Goal: Use online tool/utility: Use online tool/utility

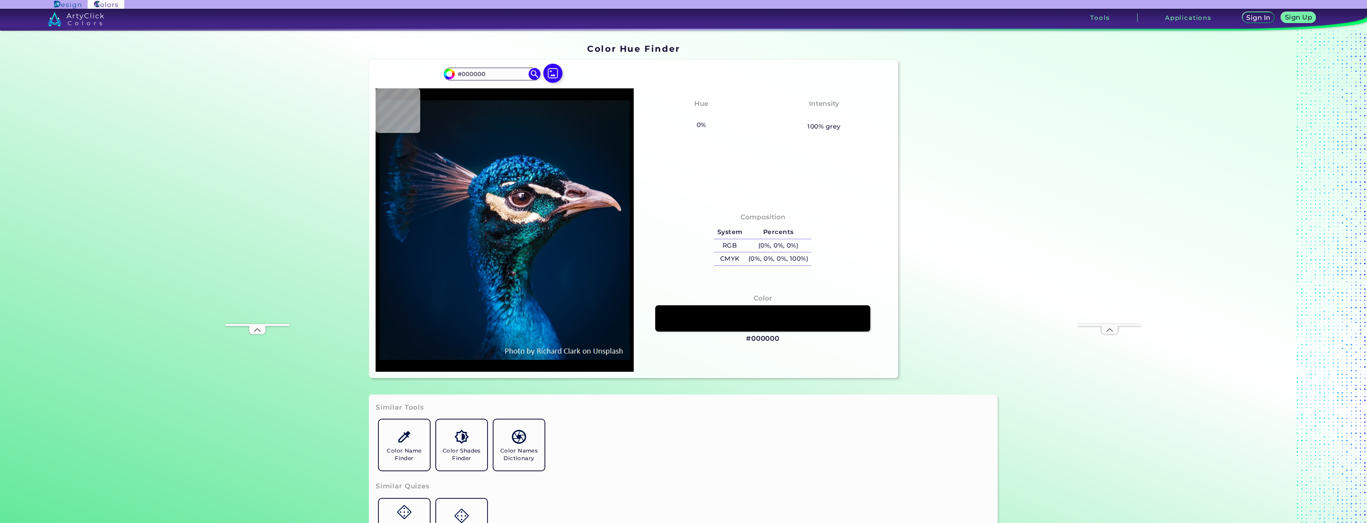
type input "#011327"
type input "#01152d"
type input "#01152D"
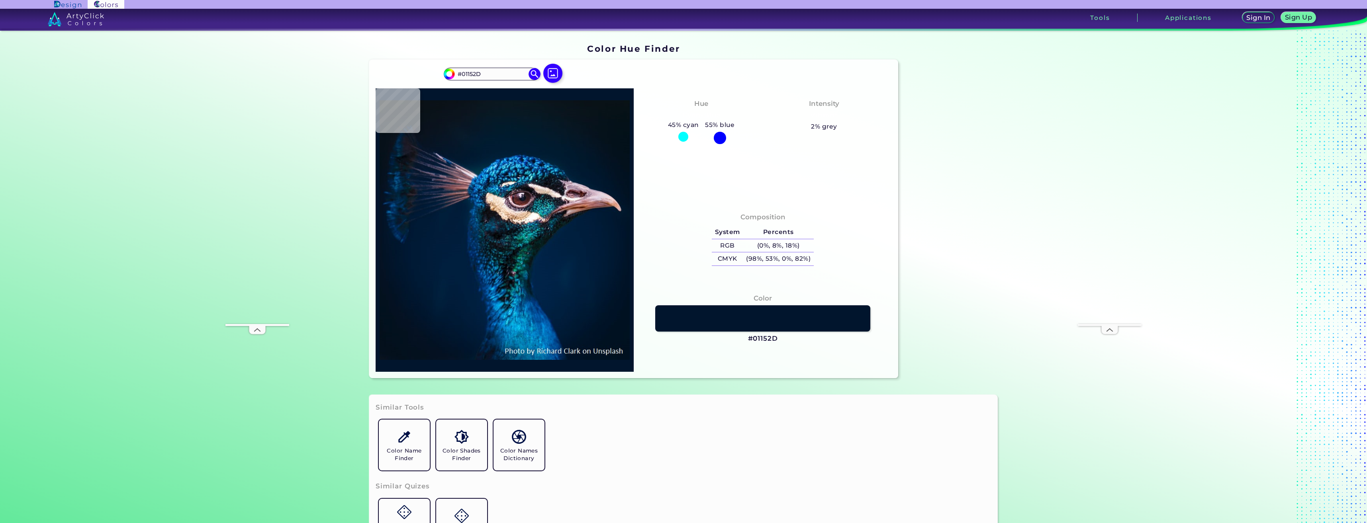
type input "#00172f"
type input "#00172F"
type input "#001832"
type input "#05172c"
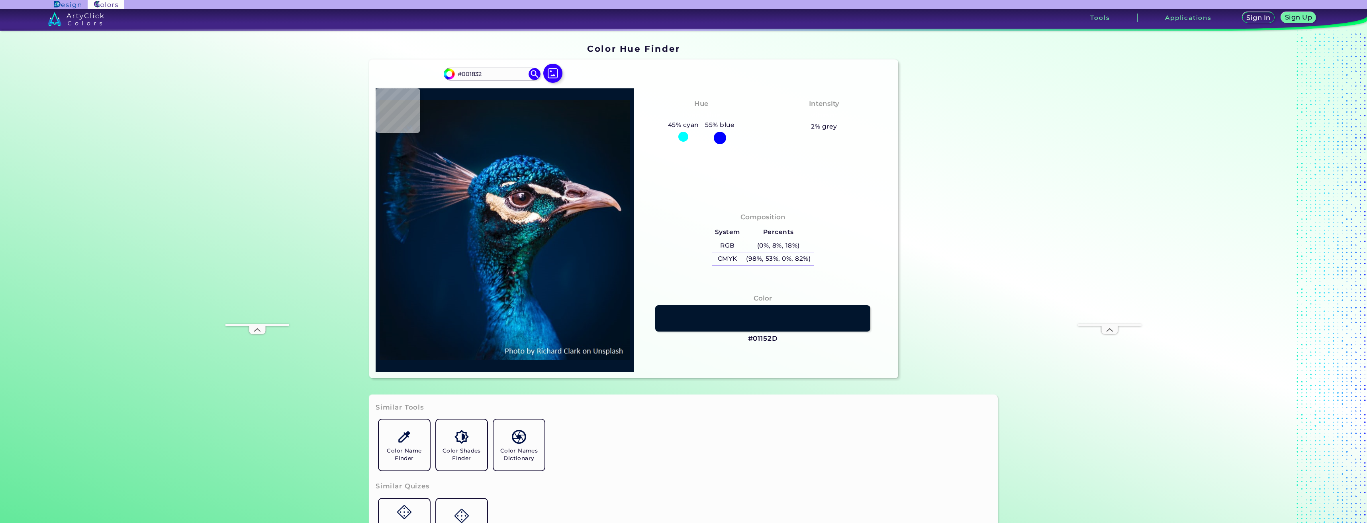
type input "#05172C"
type input "#001830"
type input "#00162b"
type input "#00162B"
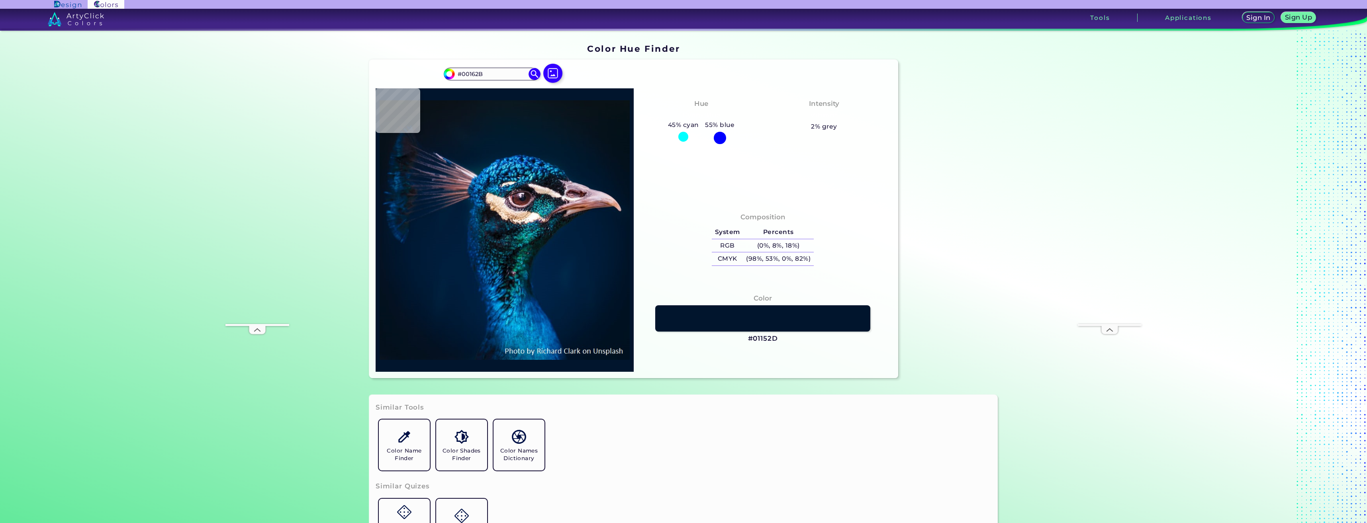
type input "#011629"
type input "#051524"
type input "#071520"
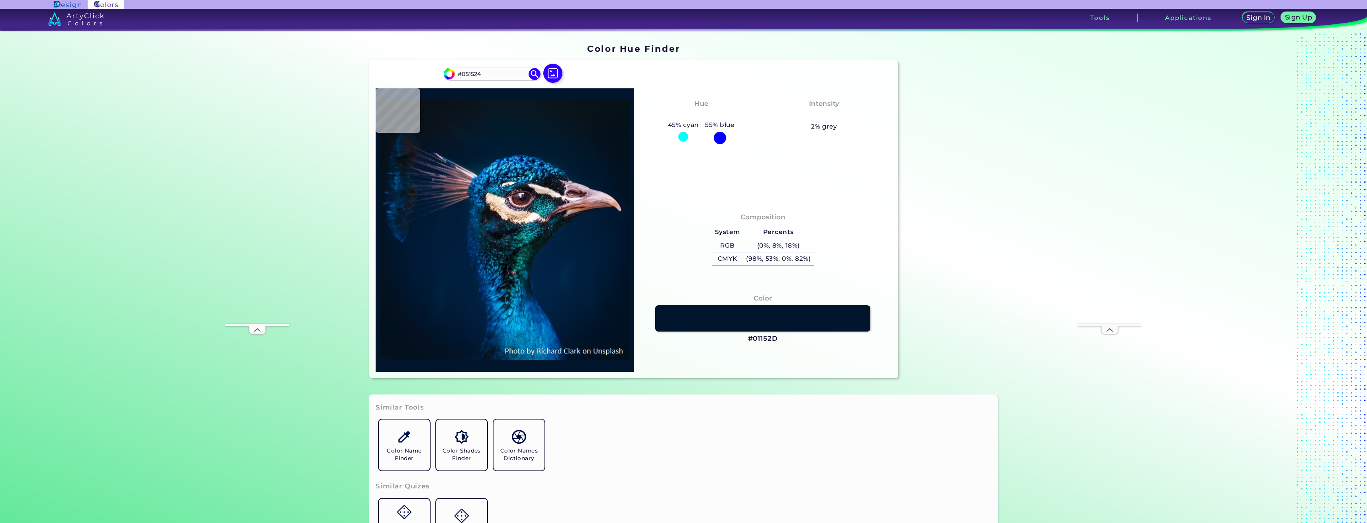
type input "#071520"
type input "#07141d"
type input "#07141D"
type input "#0a141d"
type input "#0A141D"
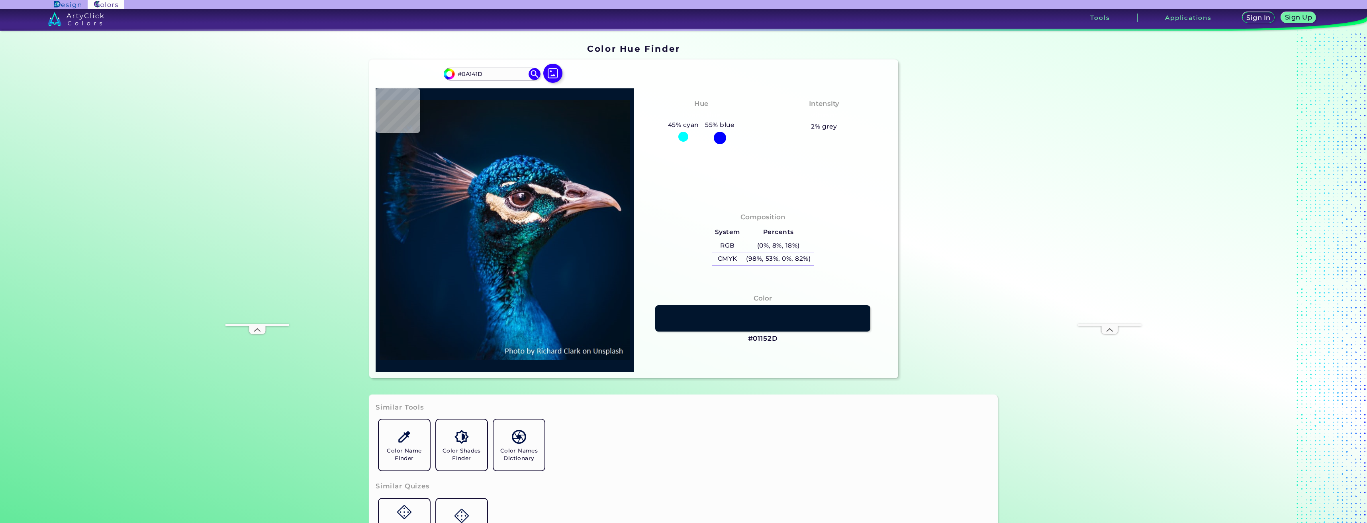
type input "#09131c"
type input "#09131C"
type input "#0a131a"
type input "#0A131A"
type input "#000000"
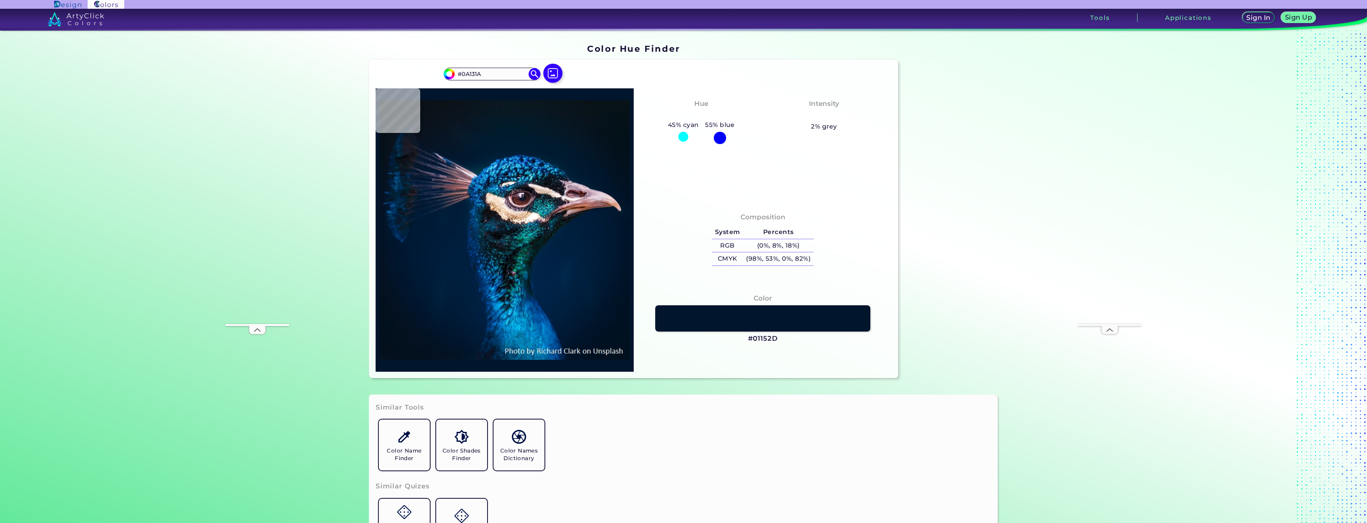
type input "#000000"
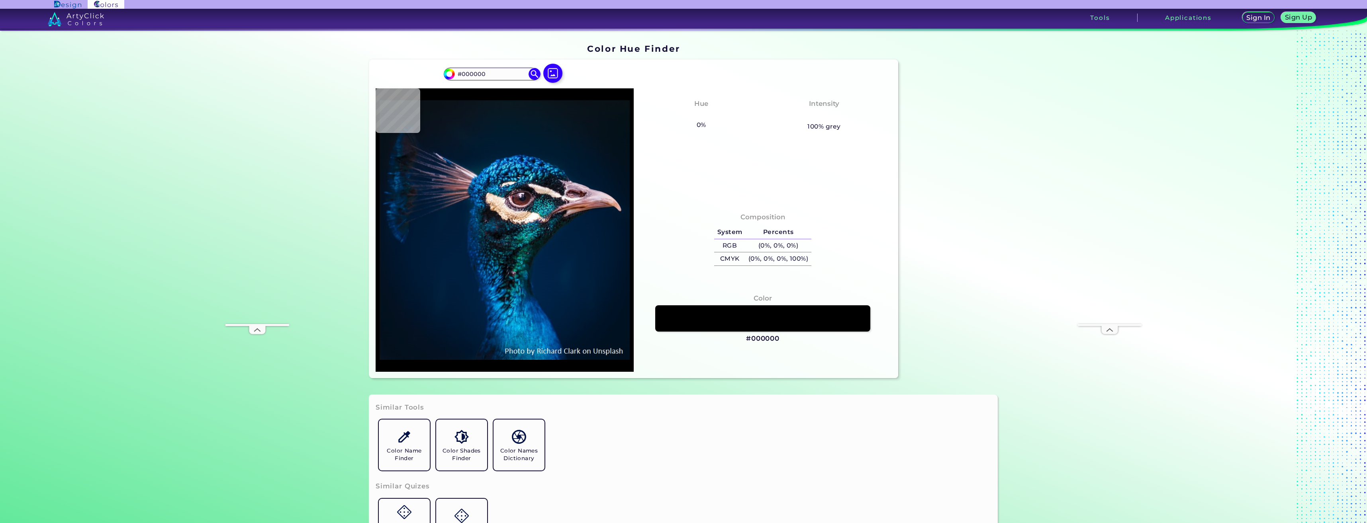
click at [558, 84] on label at bounding box center [552, 80] width 25 height 7
click at [0, 0] on input "file" at bounding box center [0, 0] width 0 height 0
type input "#4a4a46"
type input "#4A4A46"
type input "#484843"
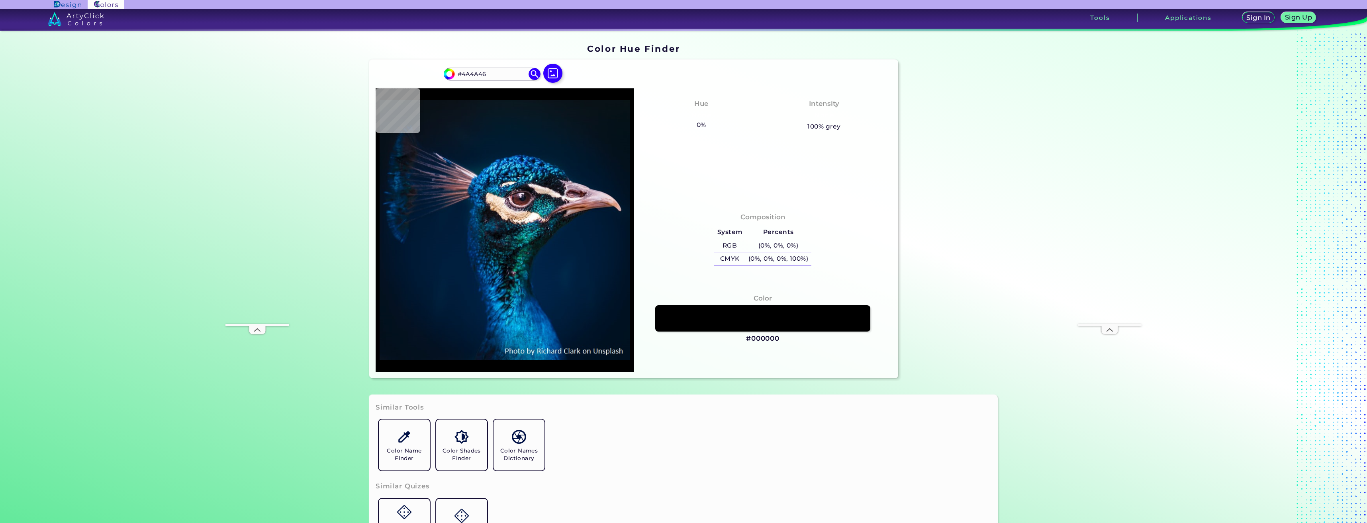
type input "#484843"
type input "#474743"
type input "#484a44"
type input "#484A44"
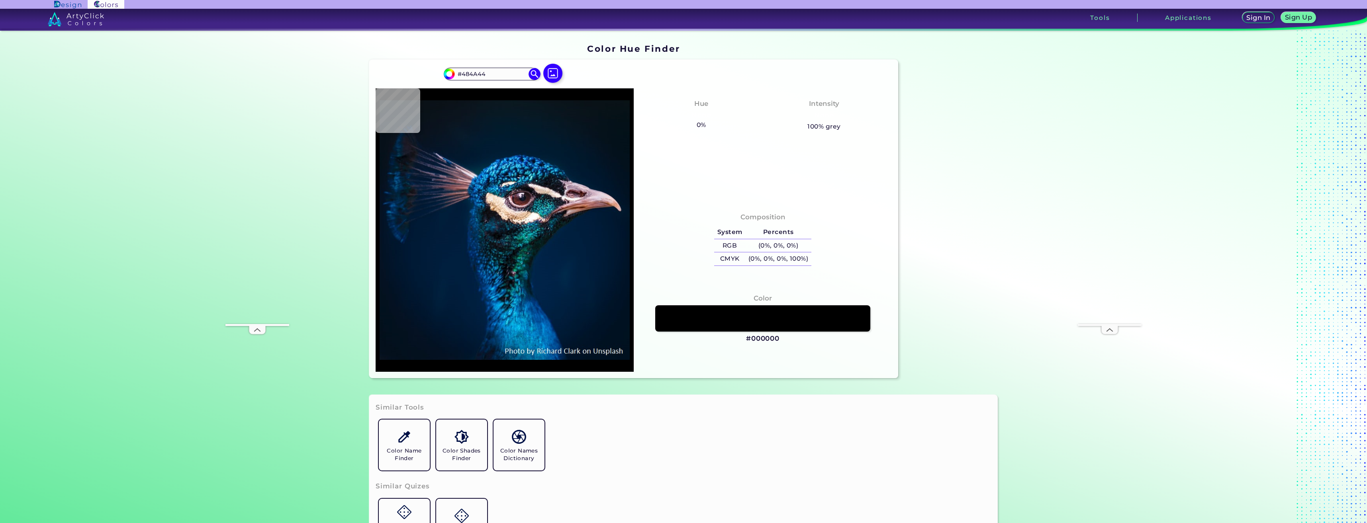
type input "#474944"
type input "#474744"
type input "#454843"
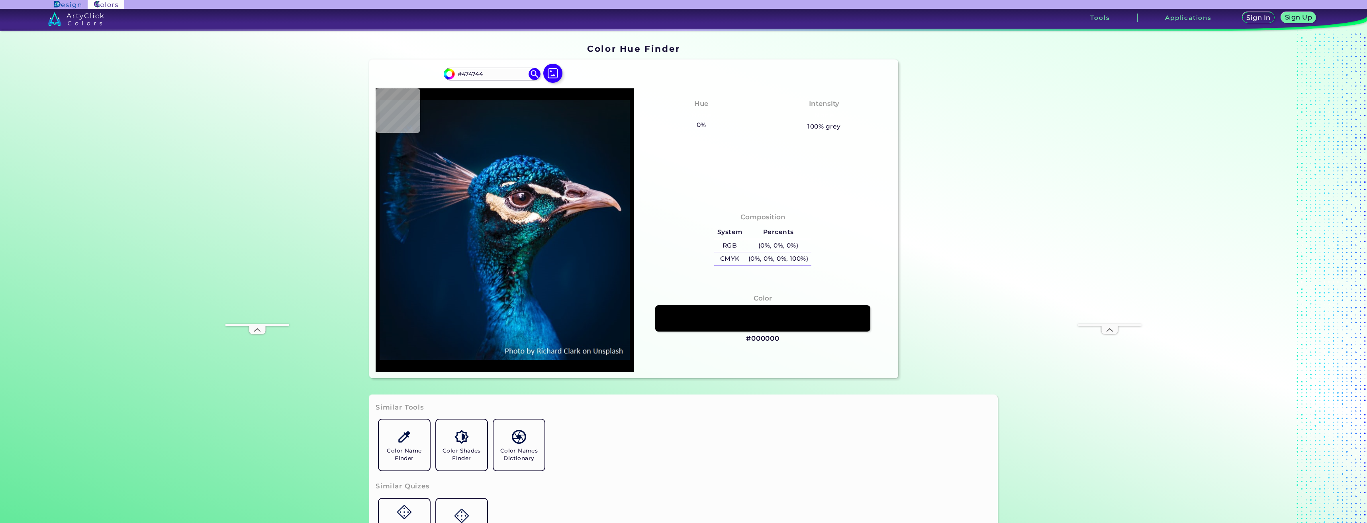
type input "#454843"
type input "#474943"
type input "#464943"
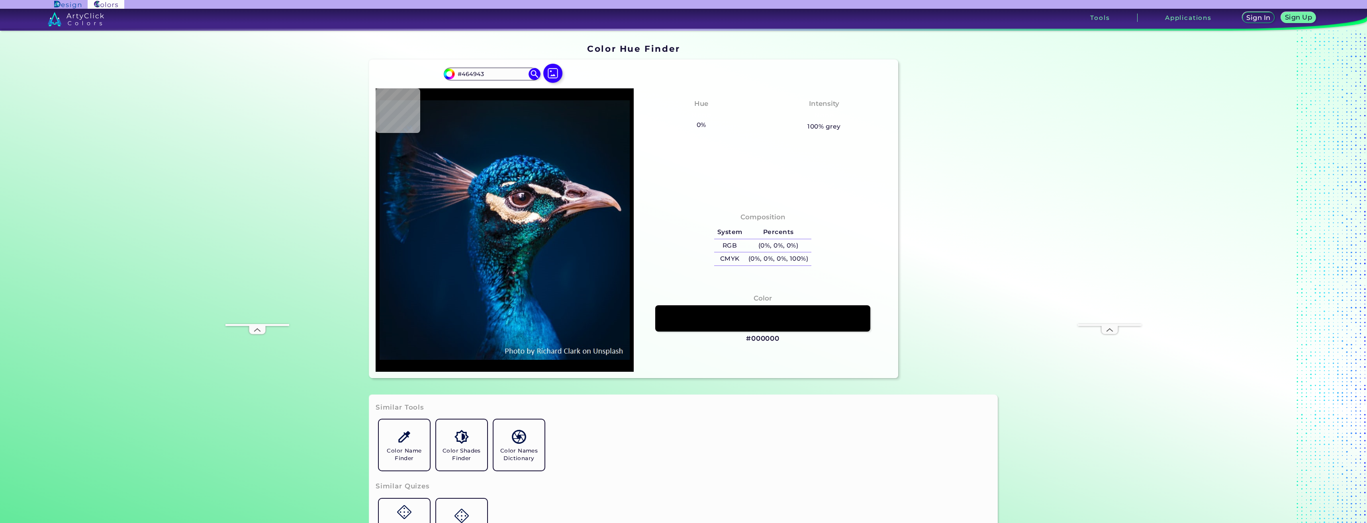
type input "#454743"
type input "#494a45"
type input "#494A45"
type input "#474843"
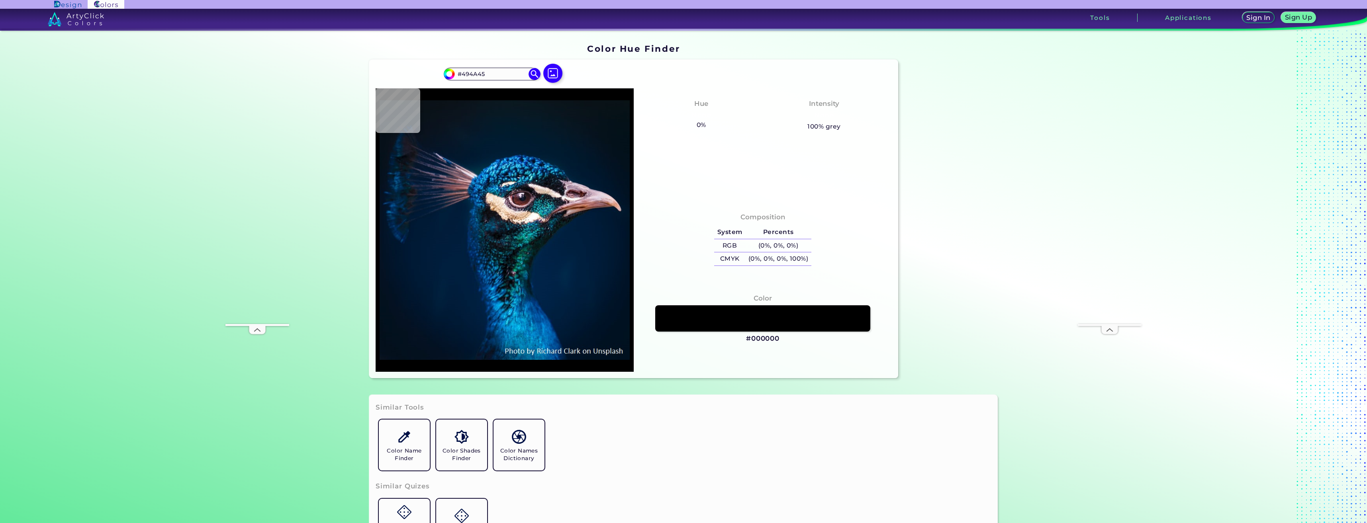
type input "#474843"
type input "#4a4b44"
type input "#4A4B44"
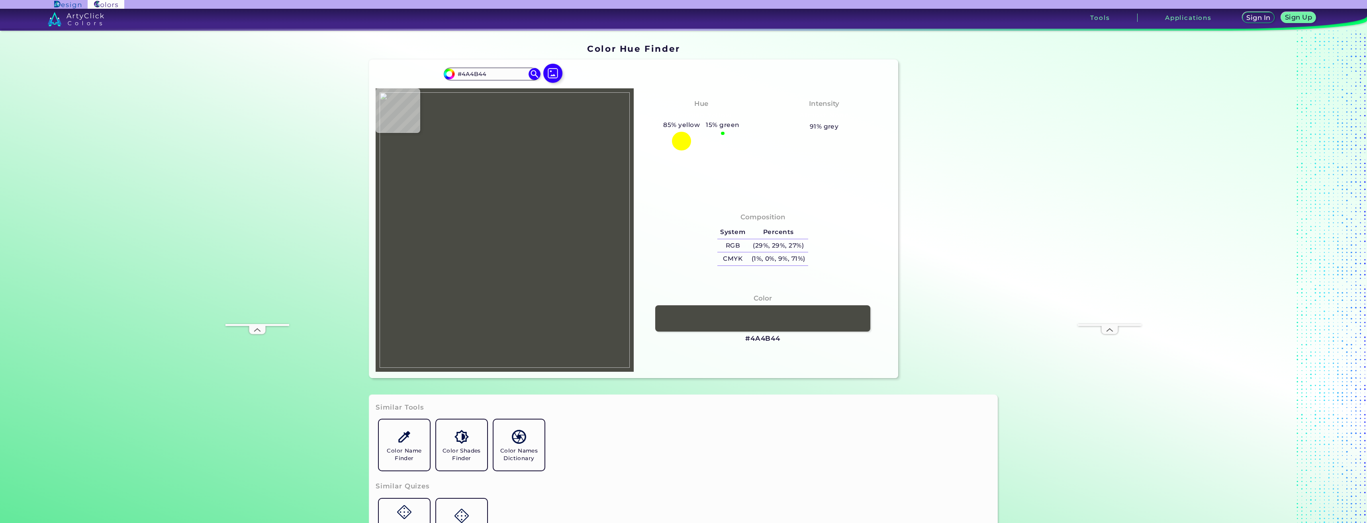
type input "#4e5048"
type input "#4E5048"
type input "#50524a"
type input "#50524A"
type input "#505149"
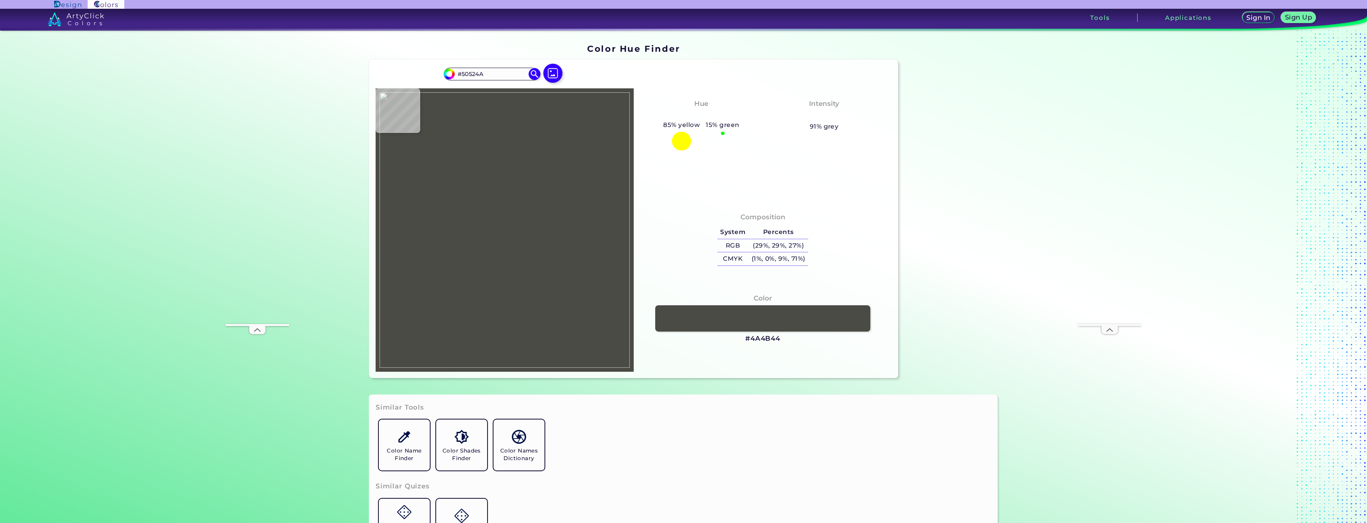
type input "#505149"
type input "#50524a"
type input "#50524A"
type input "#51514a"
type input "#51514A"
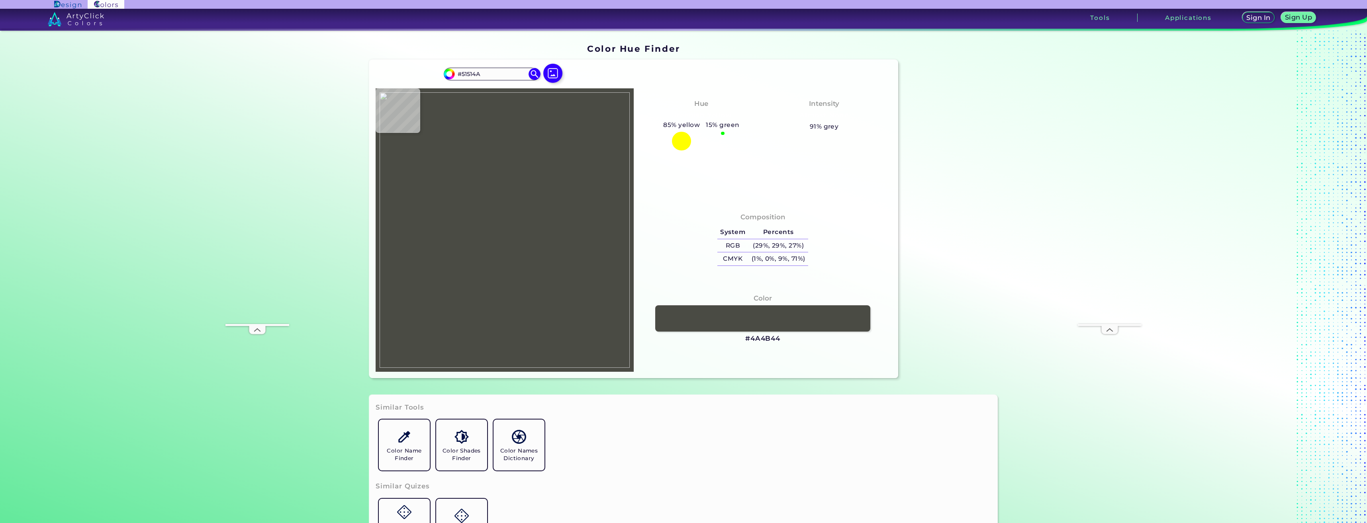
type input "#51524a"
type input "#51524A"
type input "#51534a"
type input "#51534A"
type input "#4a4c47"
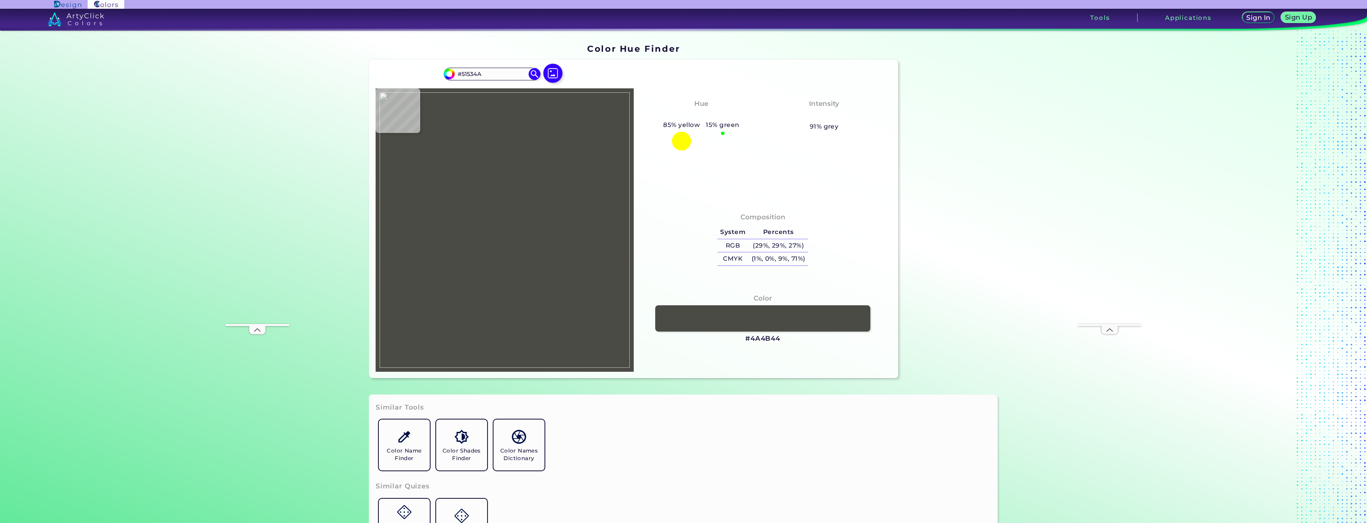
type input "#4A4C47"
type input "#4f4e47"
type input "#4F4E47"
type input "#4d4e47"
type input "#4D4E47"
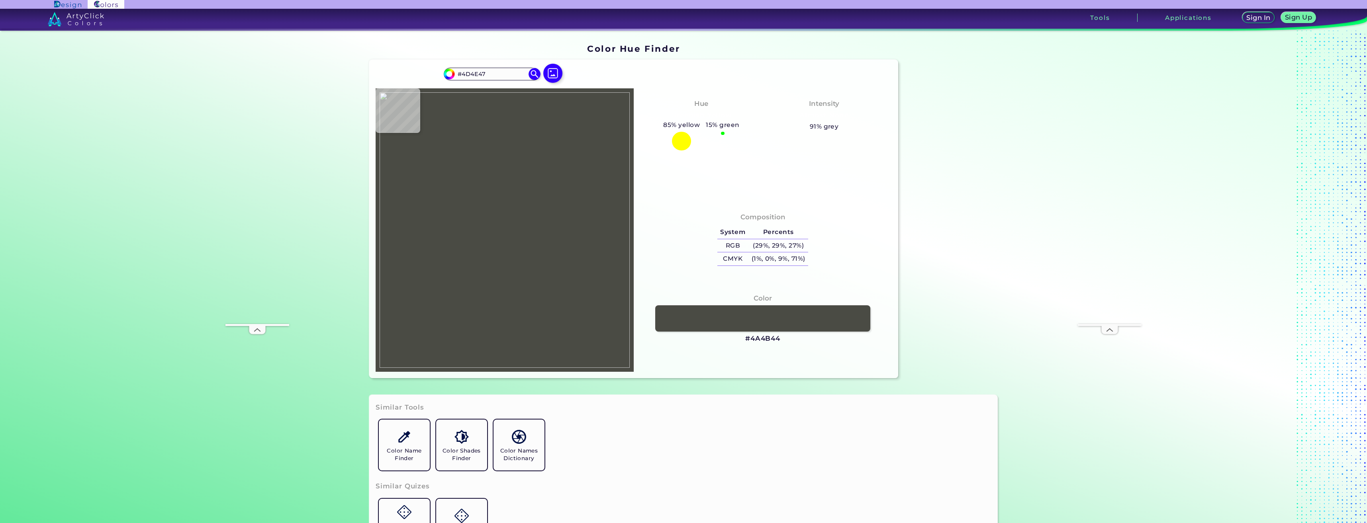
type input "#4b4c45"
type input "#4B4C45"
type input "#4c4d45"
type input "#4C4D45"
type input "#4c4c45"
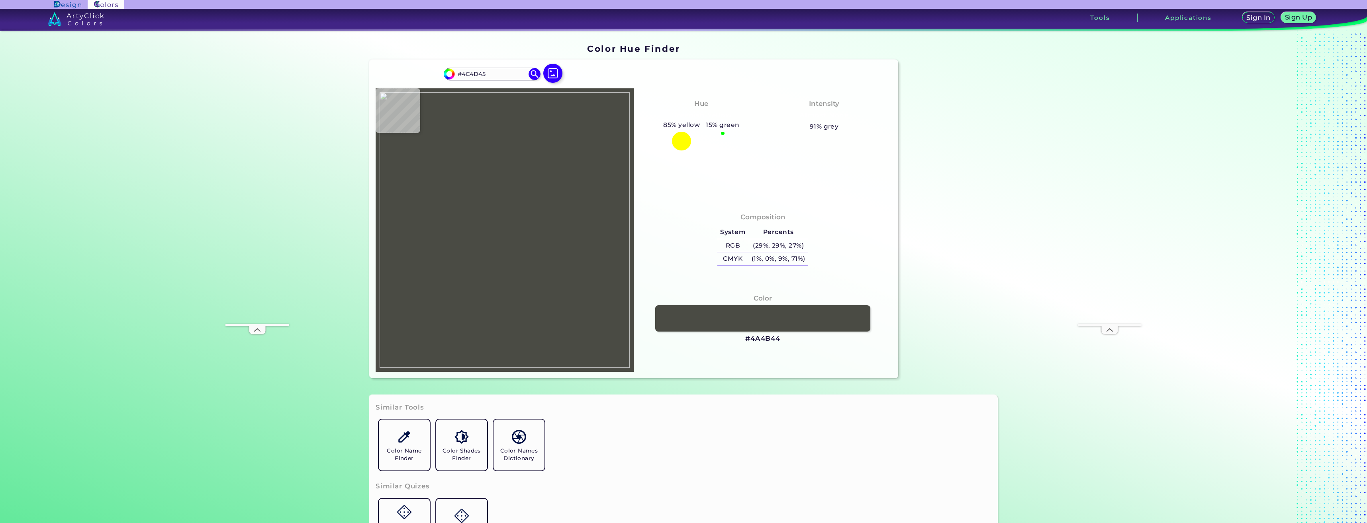
type input "#4C4C45"
type input "#4c4d46"
type input "#4C4D46"
type input "#4d4f46"
type input "#4D4F46"
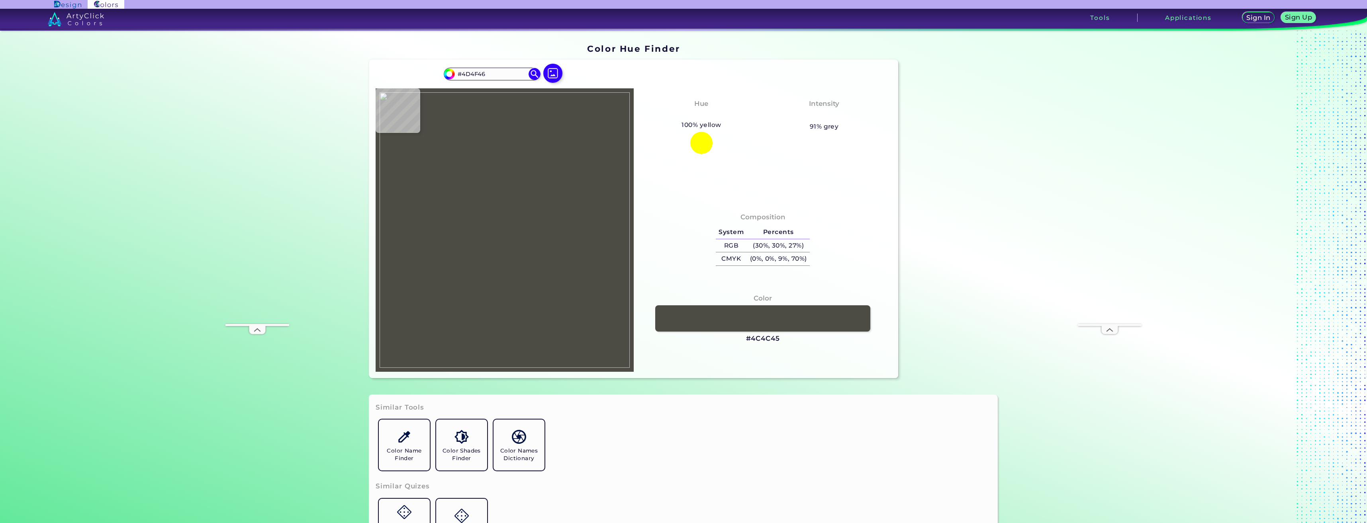
type input "#4c4d46"
type input "#4C4D46"
type input "#4c4e46"
type input "#4C4E46"
type input "#4d4e47"
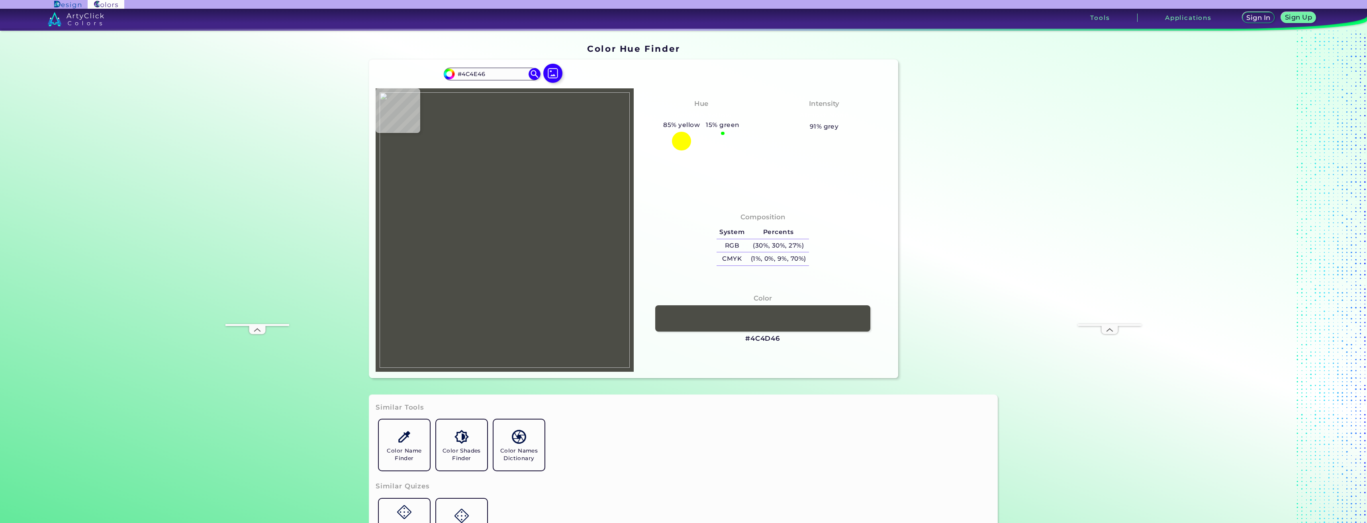
type input "#4D4E47"
type input "#4c4d46"
type input "#4C4D46"
type input "#4d4e46"
type input "#4D4E46"
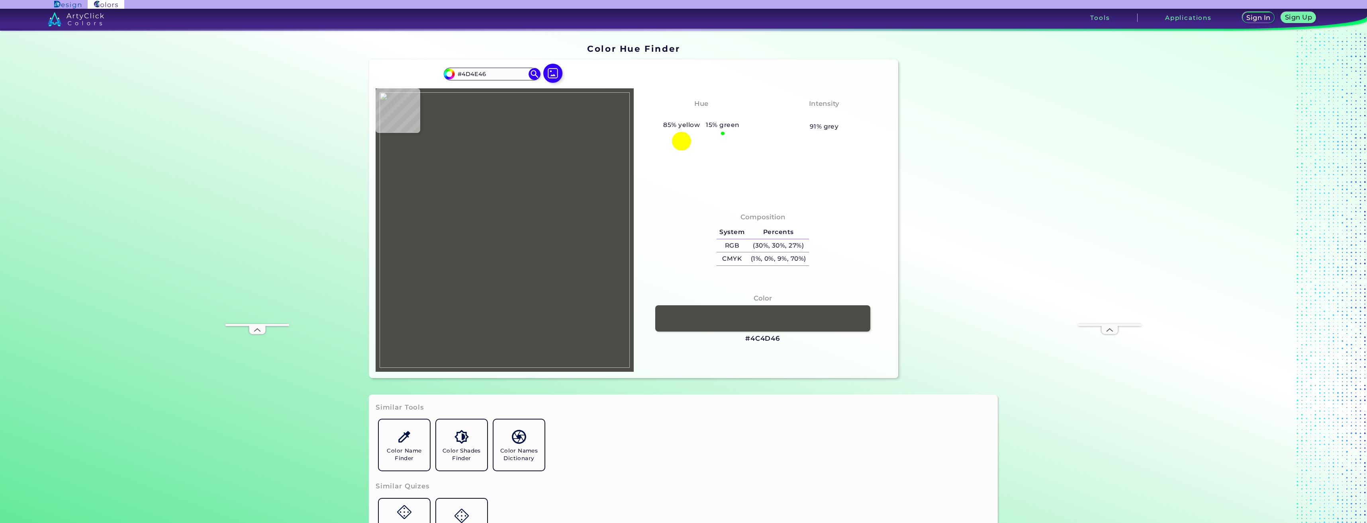
type input "#4d4f46"
type input "#4D4F46"
type input "#4d4e46"
type input "#4D4E46"
type input "#4c4d47"
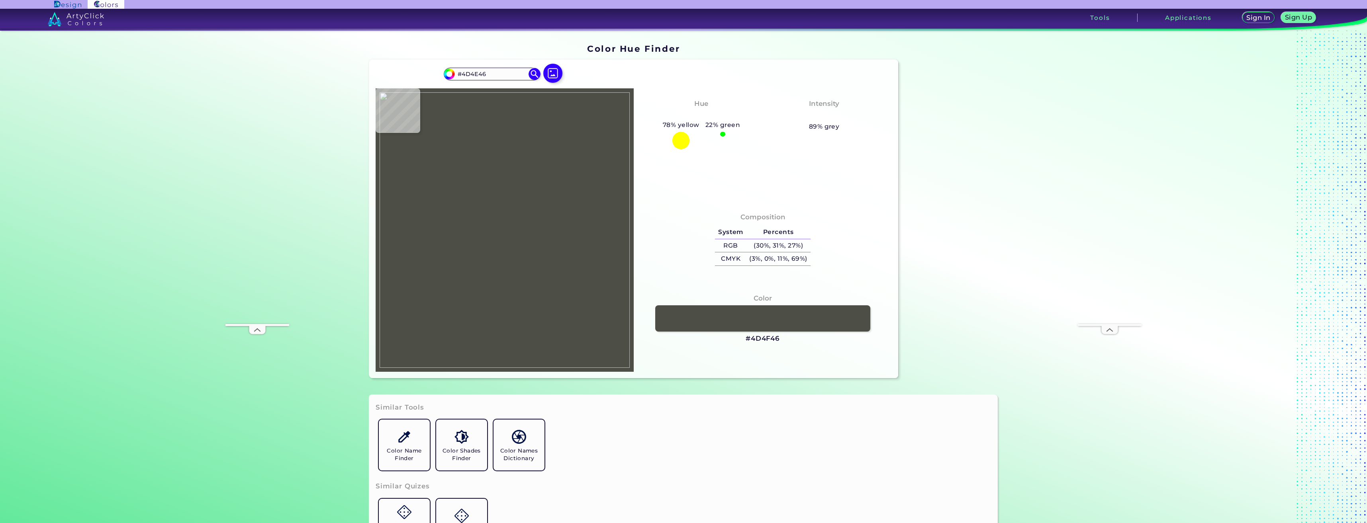
type input "#4C4D47"
type input "#4b4c46"
type input "#4B4C46"
type input "#4c4d46"
type input "#4C4D46"
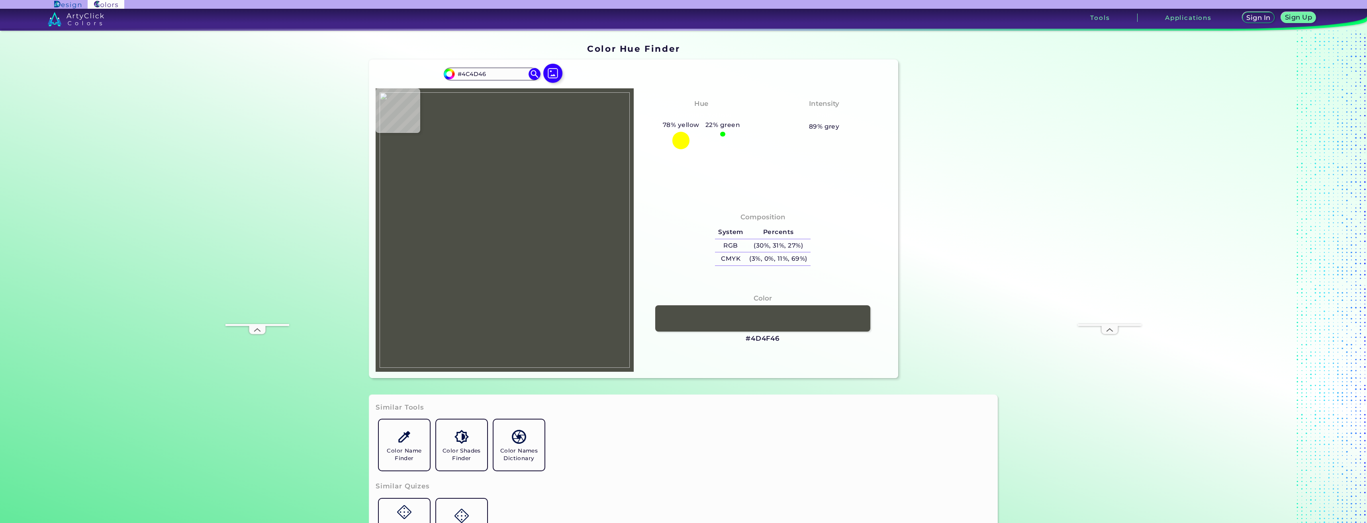
type input "#4d4e47"
type input "#4D4E47"
type input "#4d4f46"
type input "#4D4F46"
type input "#4d4e46"
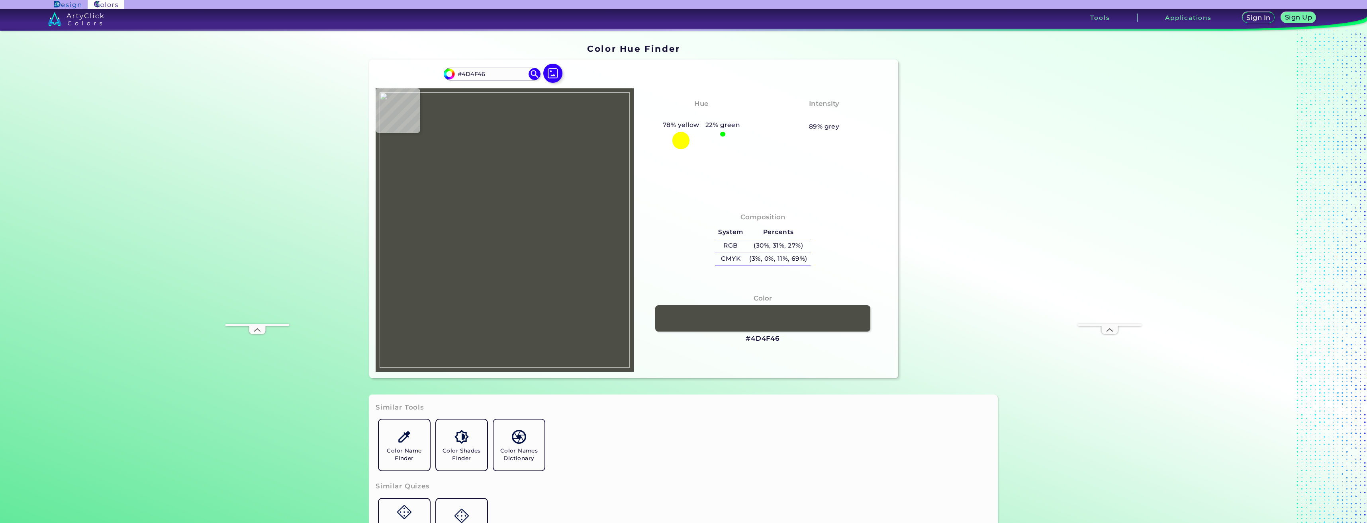
type input "#4D4E46"
type input "#4c4d46"
type input "#4C4D46"
type input "#4c4d45"
type input "#4C4D45"
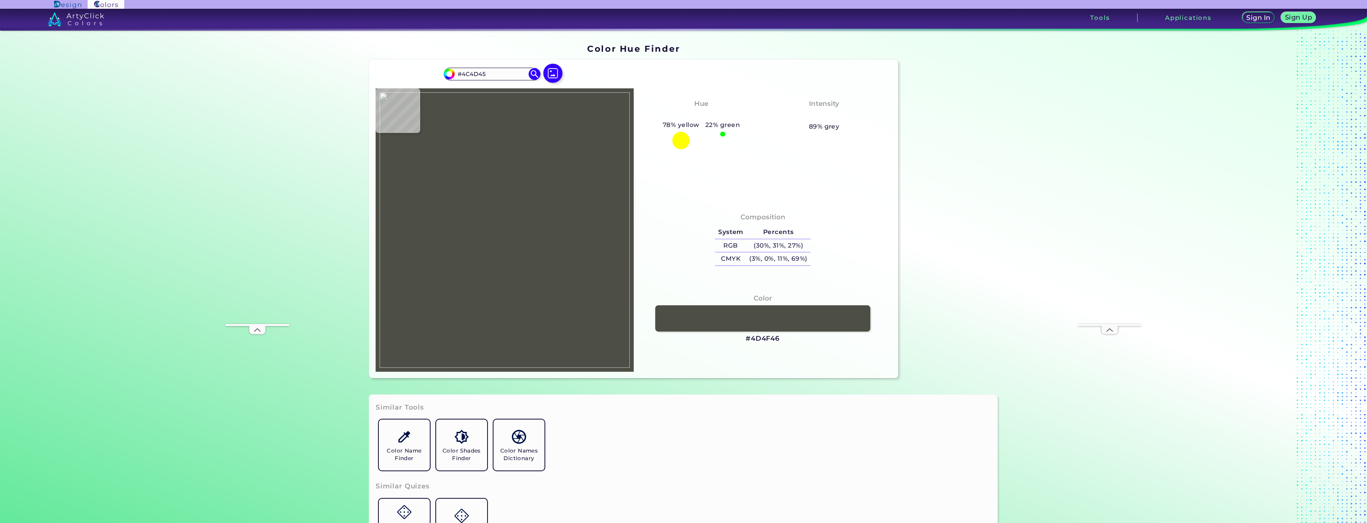
type input "#4c4d46"
type input "#4C4D46"
type input "#4d4e47"
type input "#4D4E47"
type input "#4c4d46"
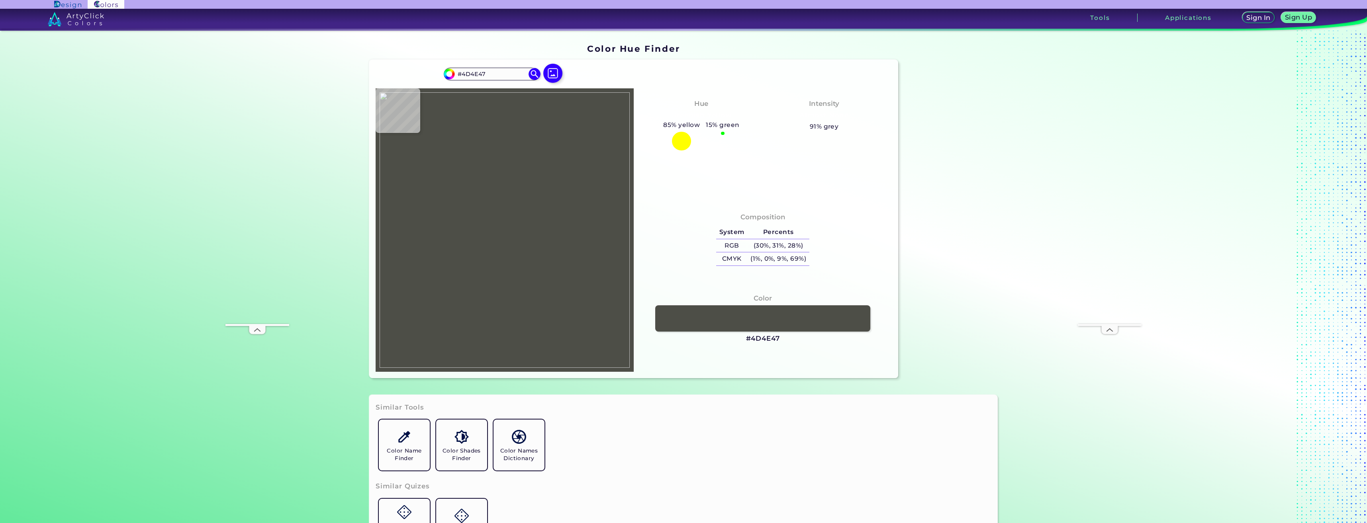
type input "#4C4D46"
type input "#4b4d45"
type input "#4B4D45"
type input "#4b4c44"
type input "#4B4C44"
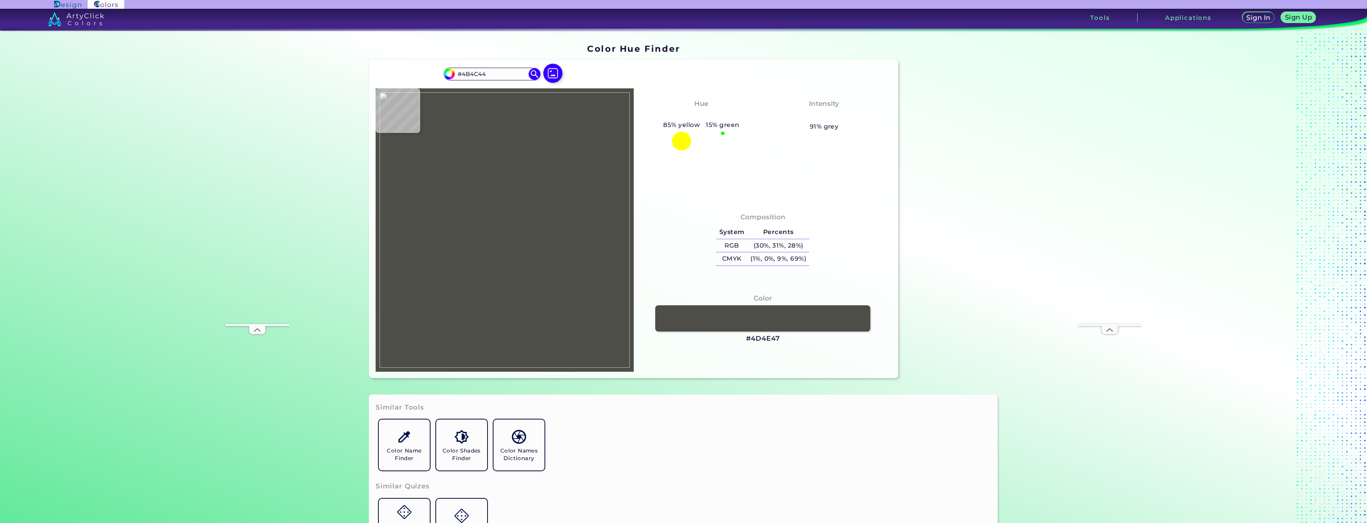
type input "#4b4c45"
type input "#4B4C45"
type input "#4c4d46"
type input "#4C4D46"
type input "#4d4e46"
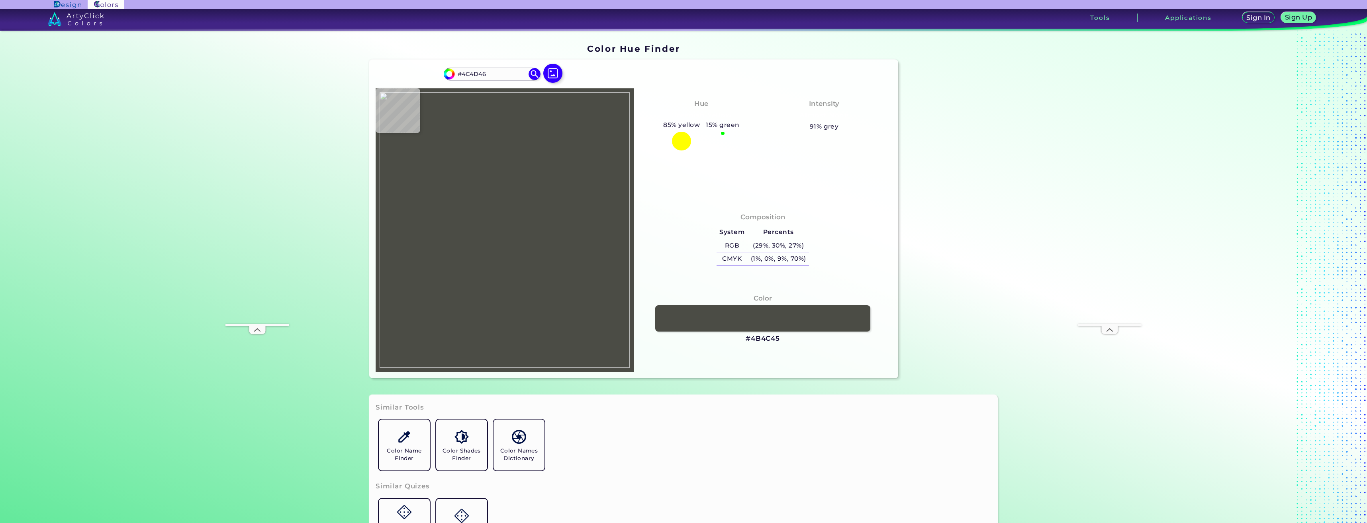
type input "#4D4E46"
type input "#4e4f46"
type input "#4E4F46"
type input "#4e4e46"
type input "#4E4E46"
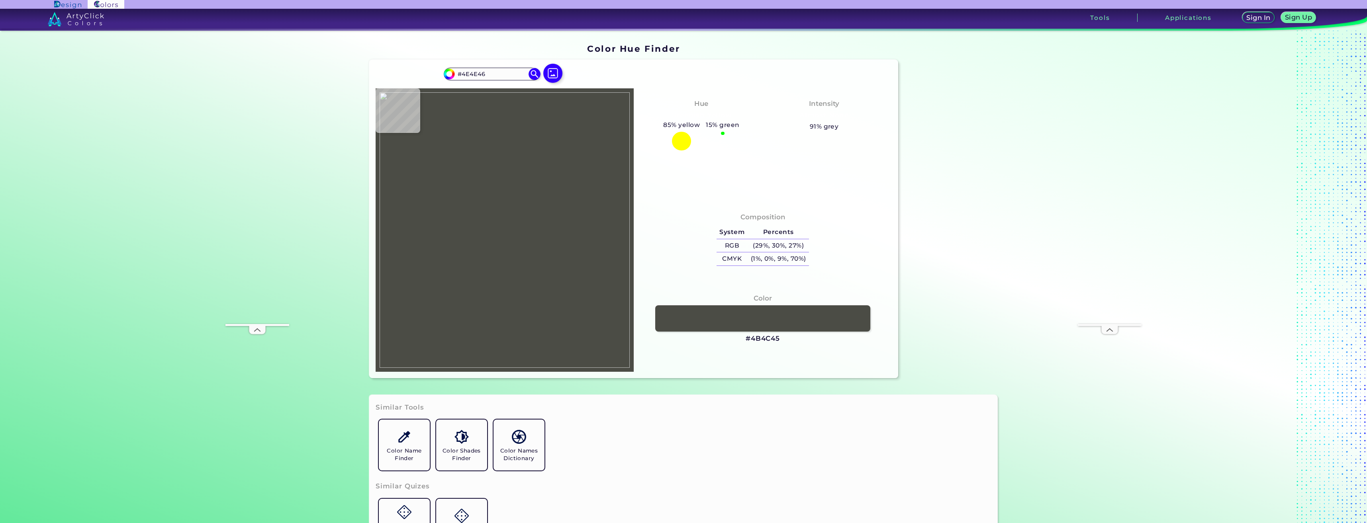
type input "#4c4d45"
type input "#4C4D45"
type input "#4d4d45"
type input "#4D4D45"
type input "#4e4e45"
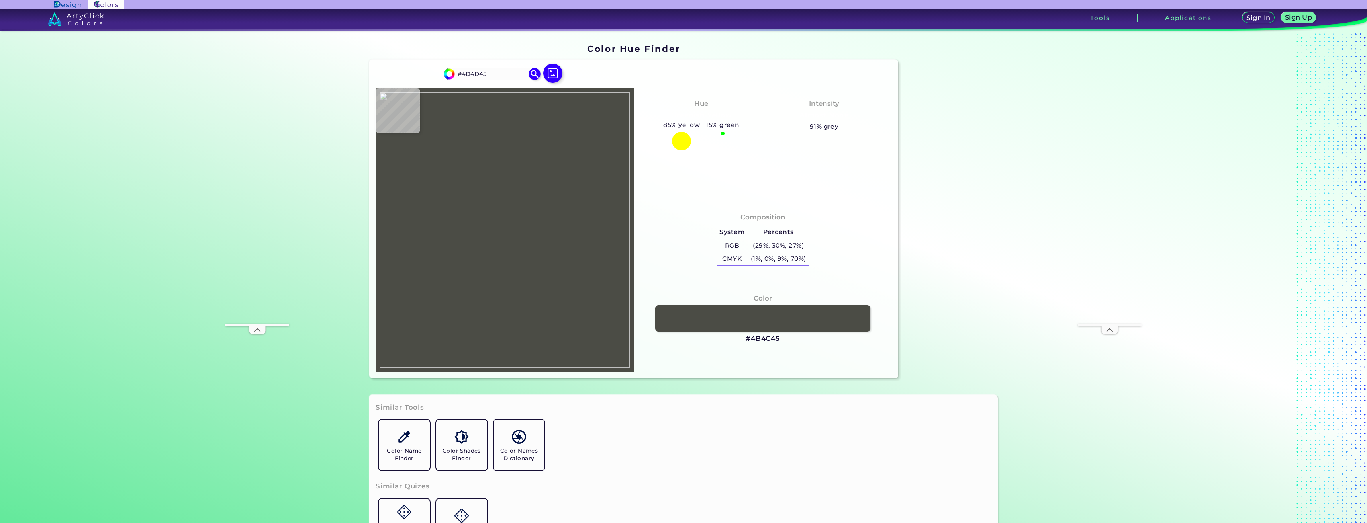
type input "#4E4E45"
type input "#4f4f47"
type input "#4F4F47"
type input "#505047"
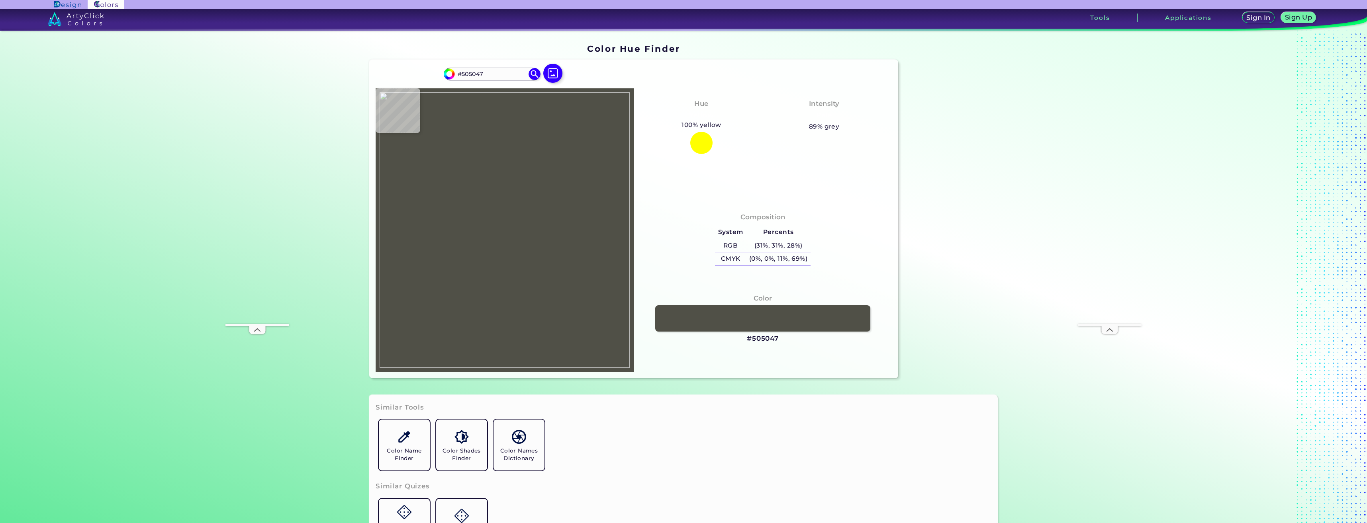
type input "#4f4f47"
type input "#4F4F47"
type input "#4f4f46"
type input "#4F4F46"
type input "#4e4e46"
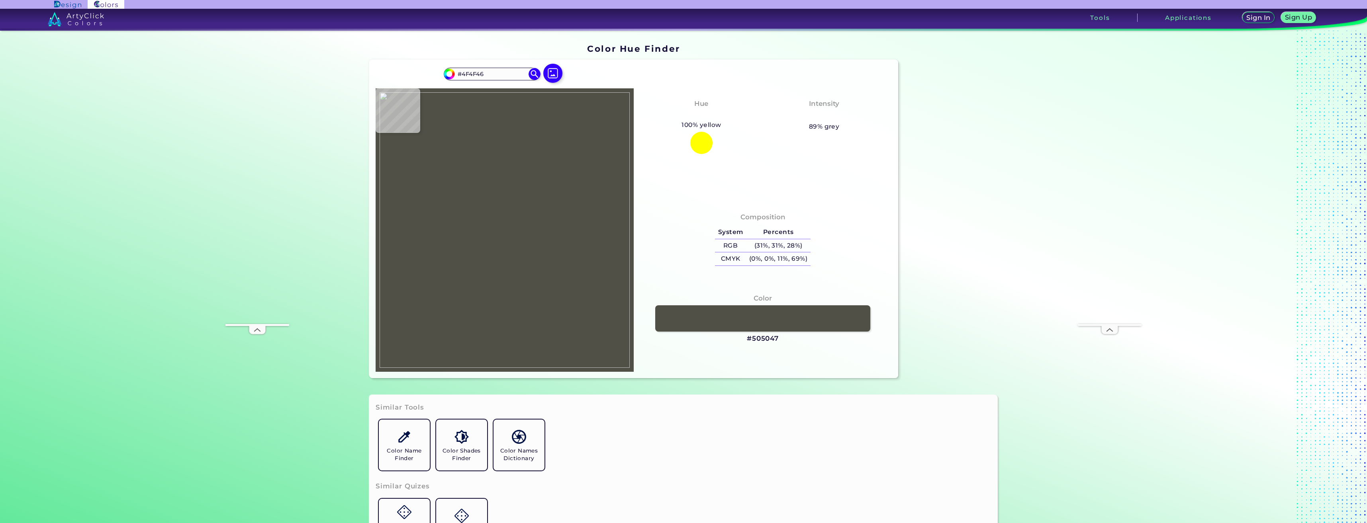
type input "#4E4E46"
type input "#4d4d45"
type input "#4D4D45"
type input "#4c4c45"
type input "#4C4C45"
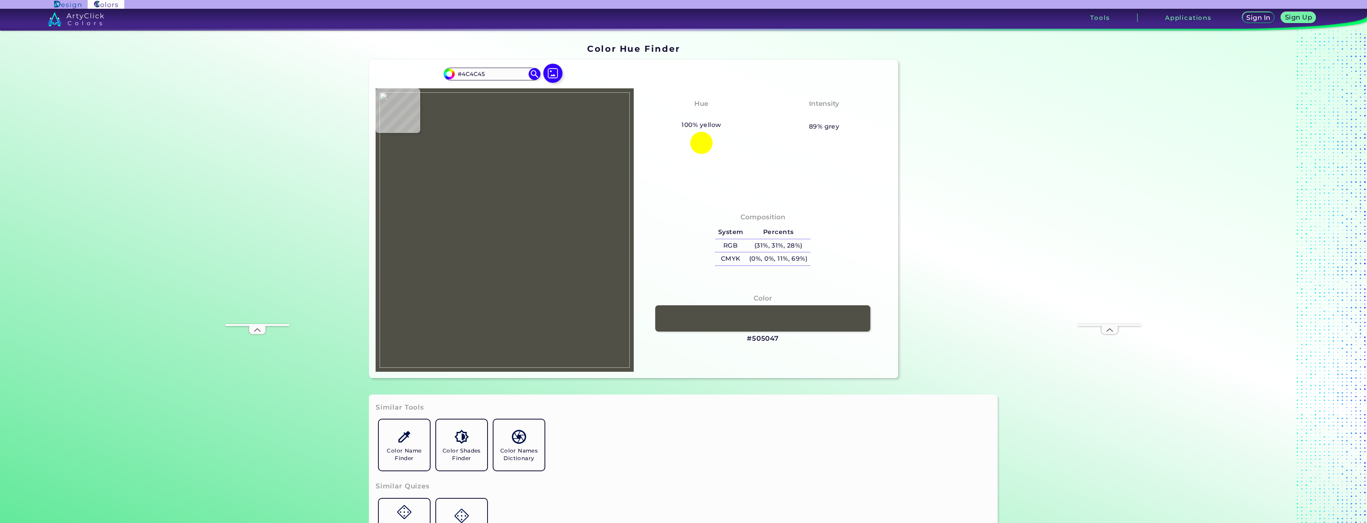
type input "#4f4f47"
type input "#4F4F47"
type input "#4c4d47"
type input "#4C4D47"
type input "#4f5047"
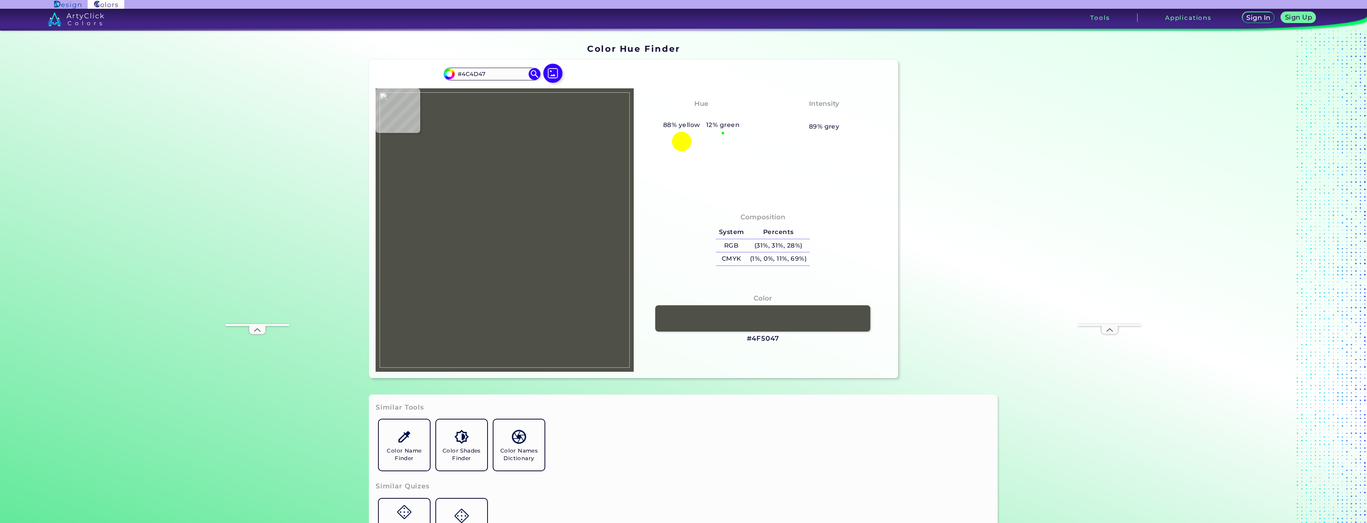
type input "#4F5047"
type input "#4e4e46"
type input "#4E4E46"
type input "#4e5047"
type input "#4E5047"
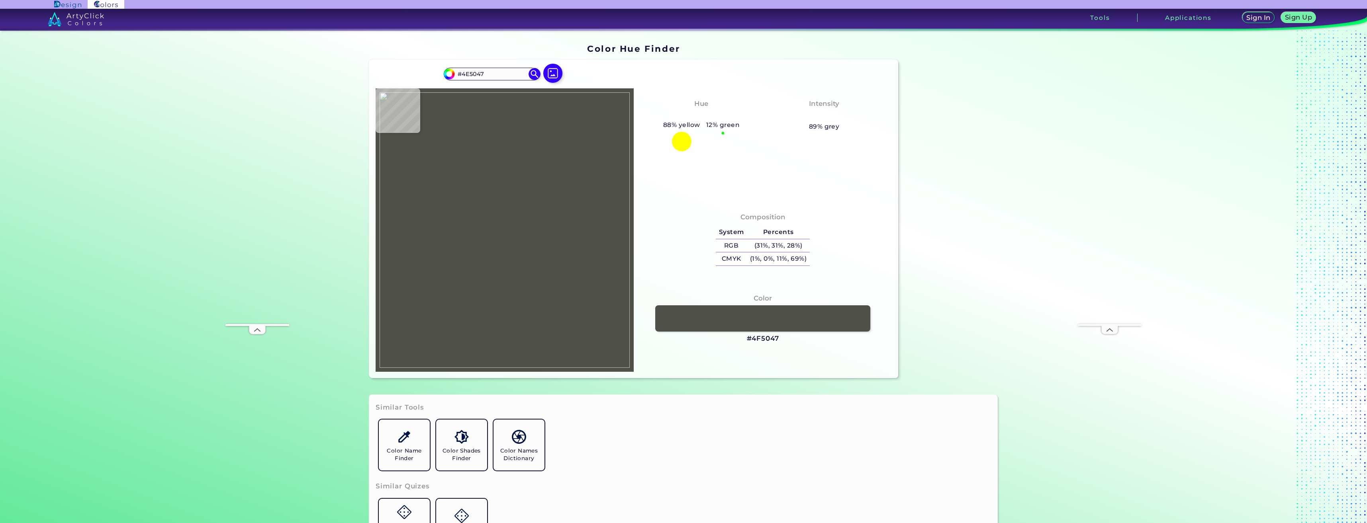
type input "#4d4f46"
type input "#4D4F46"
type input "#505047"
type input "#505048"
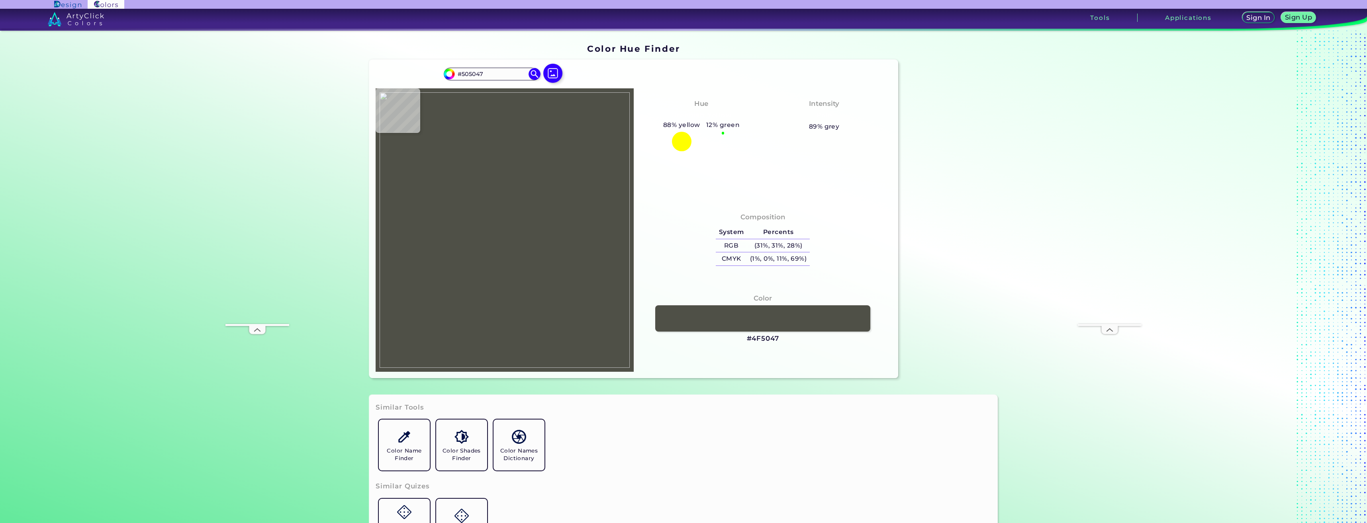
type input "#505048"
type input "#515048"
type input "#525149"
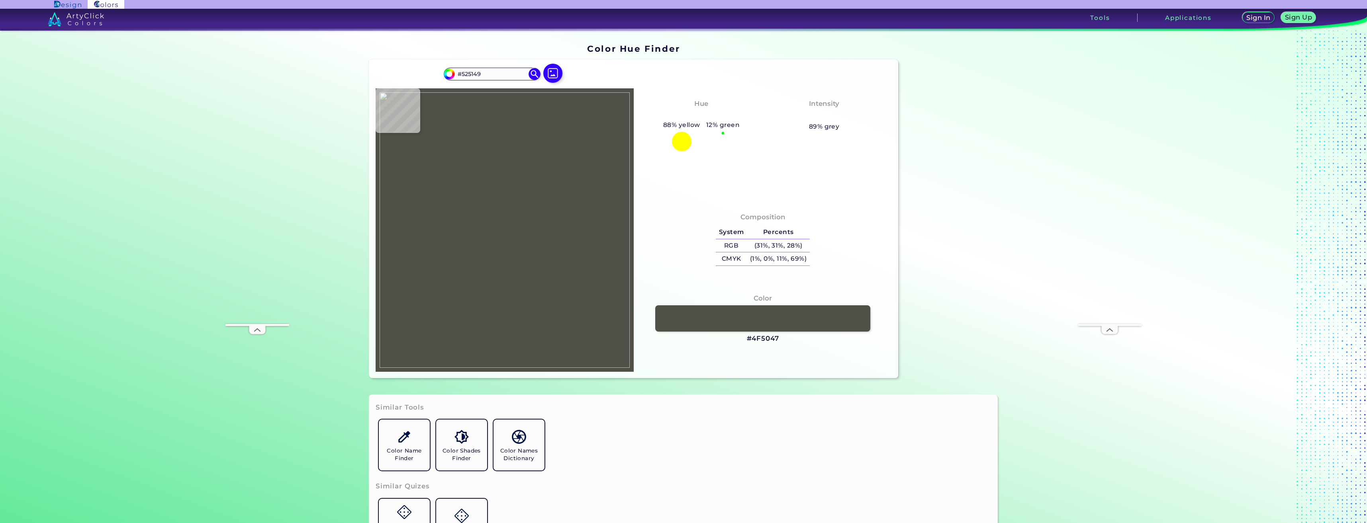
type input "#505248"
type input "#515248"
type input "#484741"
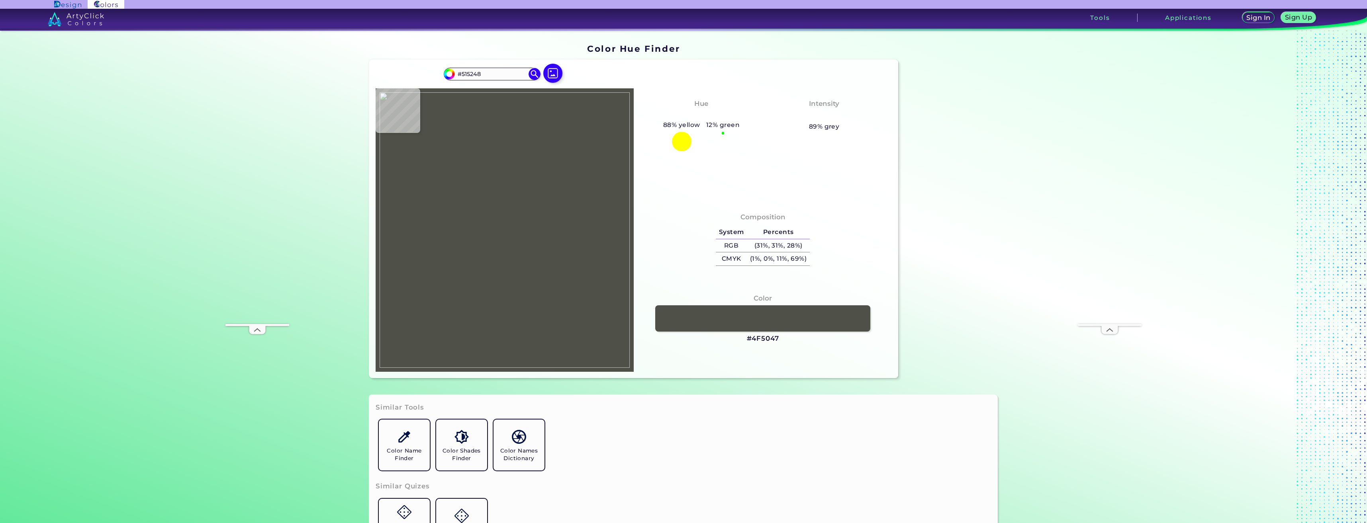
type input "#484741"
type input "#3f3e39"
type input "#3F3E39"
type input "#343331"
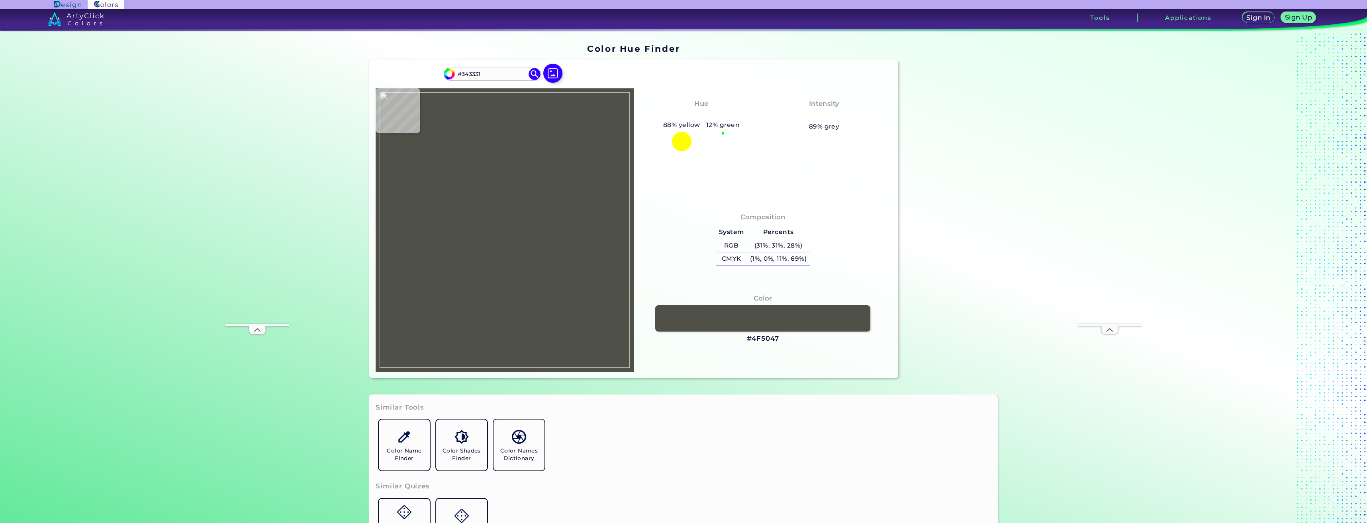
type input "#333230"
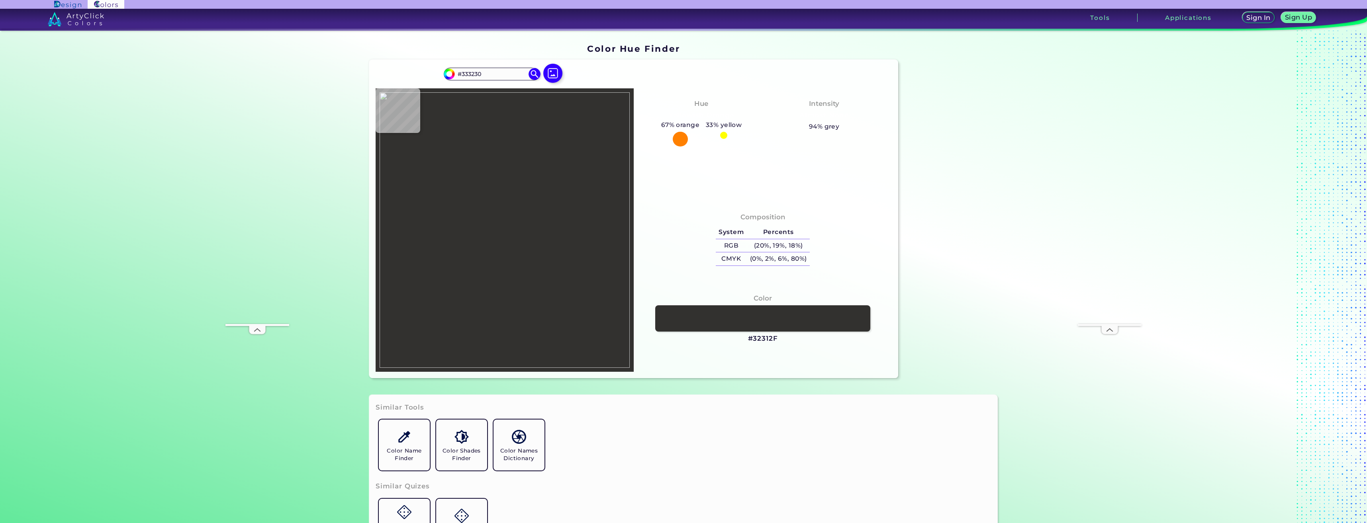
type input "#32312f"
type input "#32312F"
type input "#4c4a44"
type input "#4C4A44"
type input "#4d4b44"
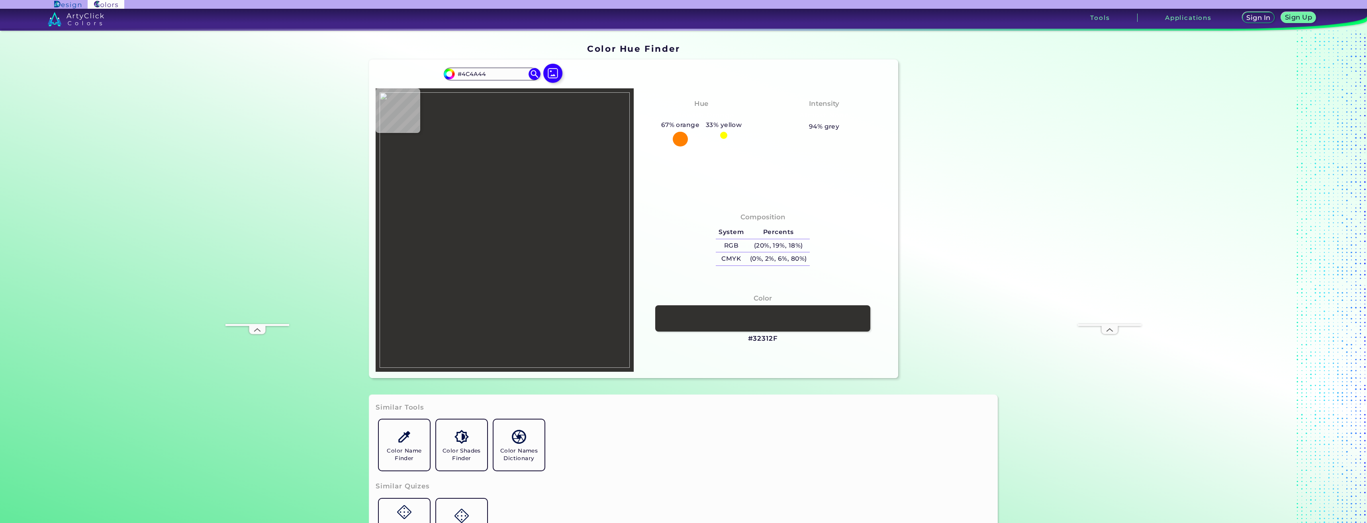
type input "#4D4B44"
type input "#4c4b44"
type input "#4C4B44"
type input "#4d4c45"
type input "#4D4C45"
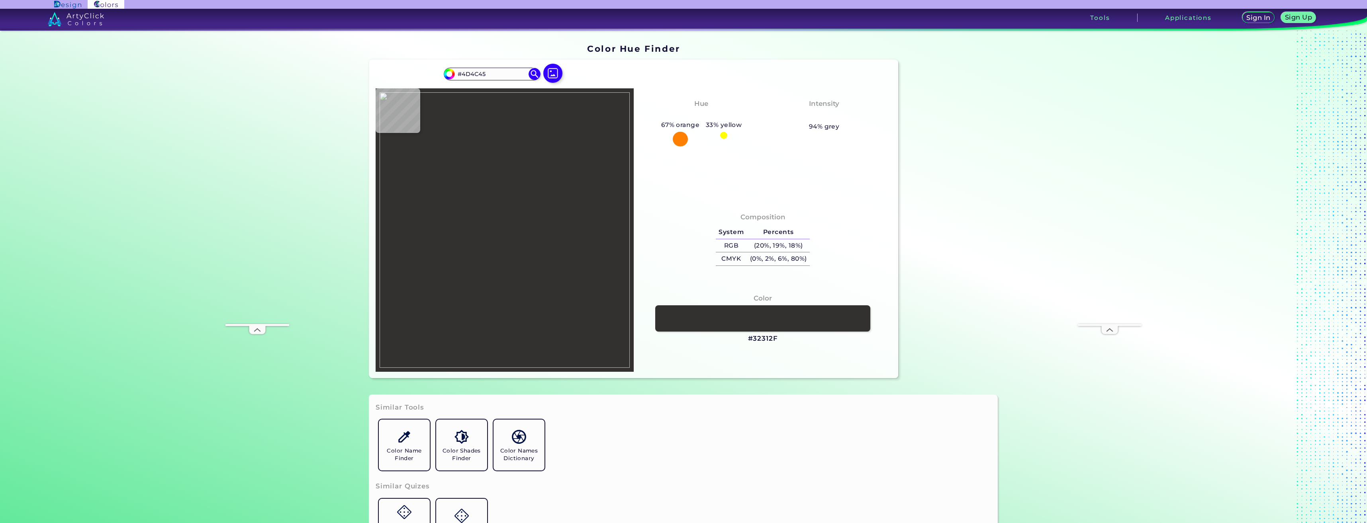
type input "#4b4a43"
type input "#4B4A43"
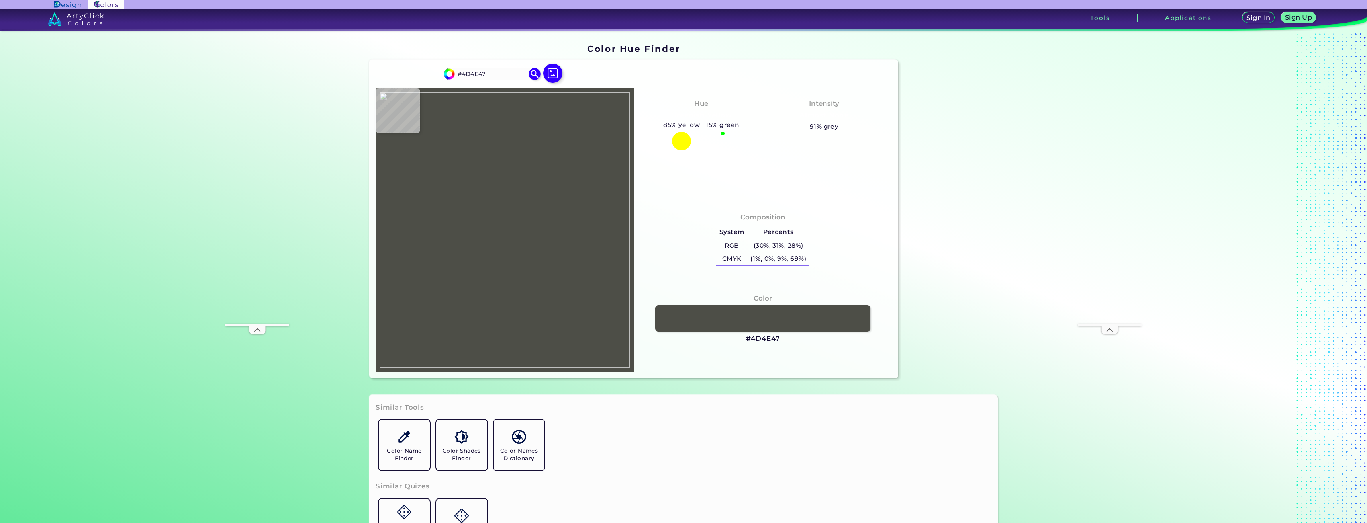
click at [568, 216] on img at bounding box center [505, 230] width 250 height 276
drag, startPoint x: 745, startPoint y: 336, endPoint x: 760, endPoint y: 338, distance: 14.9
click at [760, 338] on h3 "#4D4E47" at bounding box center [763, 339] width 34 height 10
copy h3 "#4D"
drag, startPoint x: 745, startPoint y: 338, endPoint x: 780, endPoint y: 341, distance: 35.2
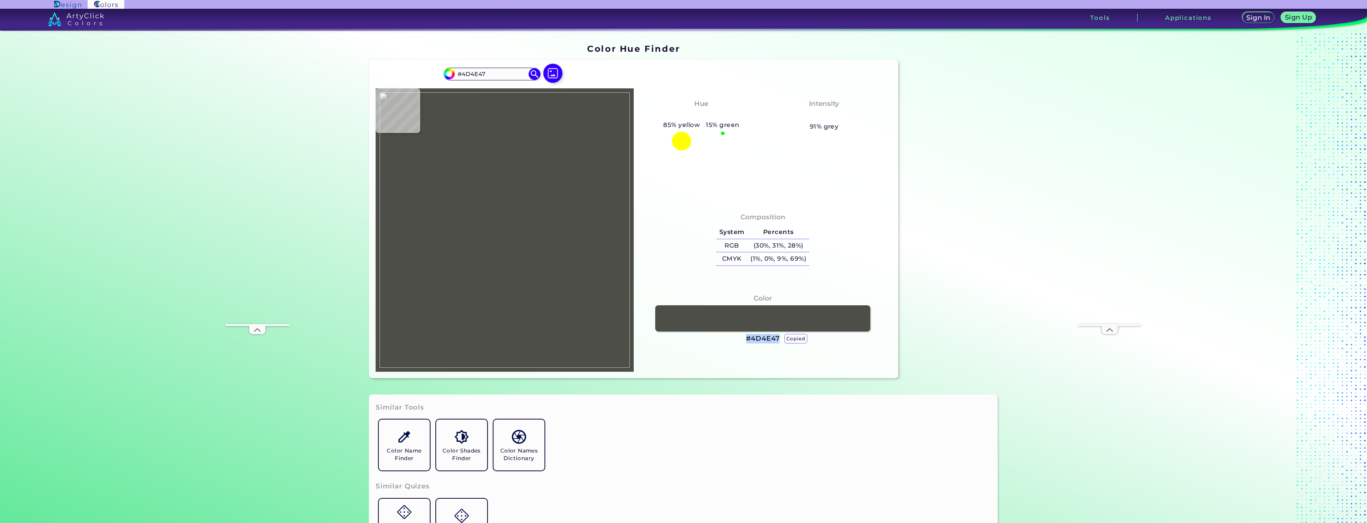
click at [780, 341] on div "Color #4D4E47 copied" at bounding box center [762, 319] width 245 height 59
copy h3 "#4D4E47"
click at [513, 211] on img at bounding box center [505, 230] width 250 height 276
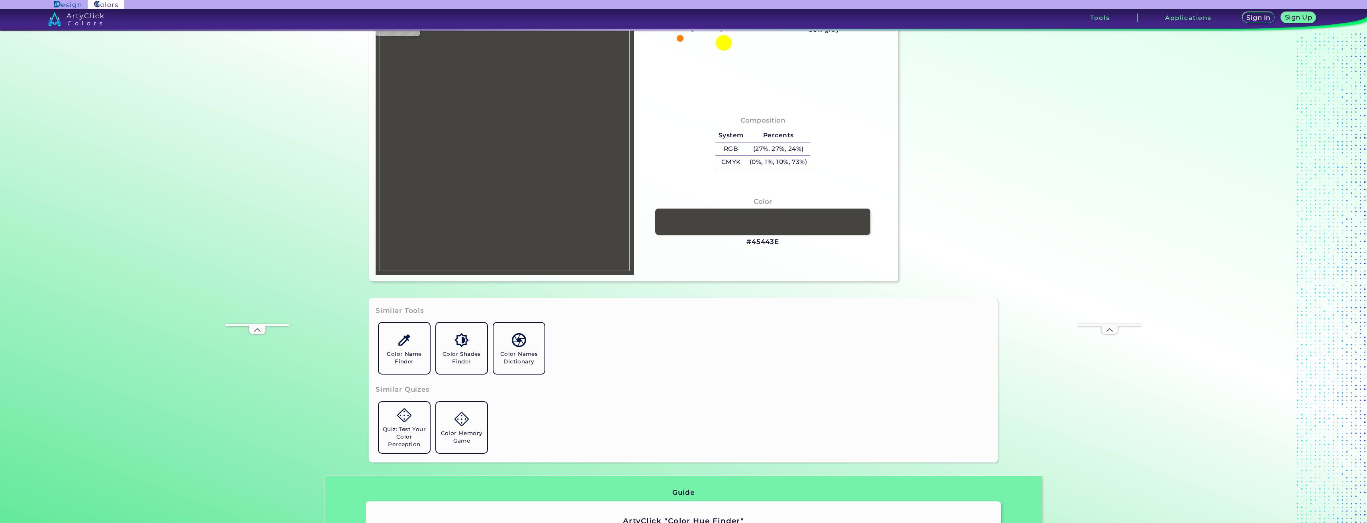
scroll to position [40, 0]
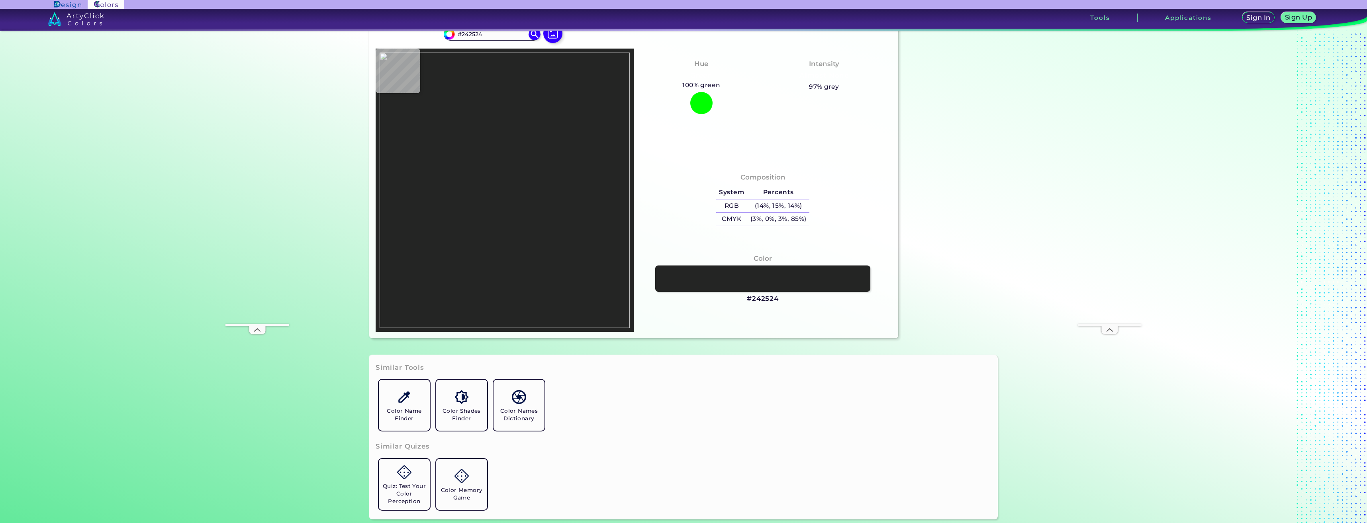
click at [452, 281] on img at bounding box center [505, 191] width 250 height 276
click at [762, 298] on h3 "#242524" at bounding box center [763, 299] width 32 height 10
click at [762, 298] on h3 "#242524 copied" at bounding box center [763, 299] width 32 height 10
copy h3 "242524 copied"
click at [762, 298] on h3 "#242524 copied copied" at bounding box center [763, 299] width 32 height 10
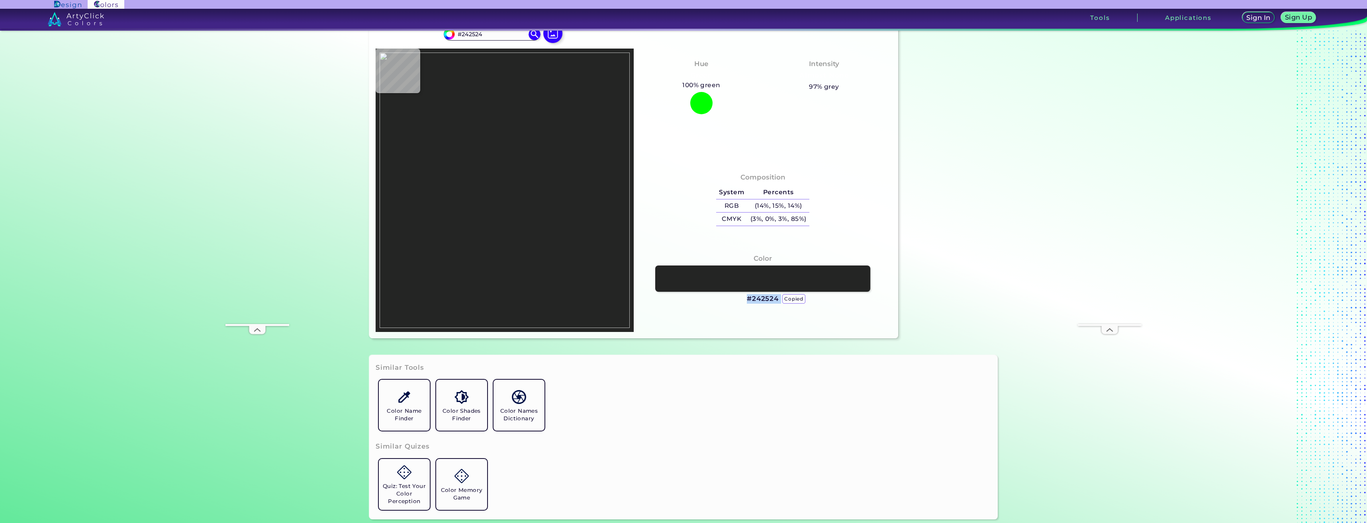
copy h3 "#242524"
click at [763, 306] on div "Color #242524" at bounding box center [762, 279] width 245 height 59
click at [767, 301] on h3 "#242524" at bounding box center [763, 299] width 32 height 10
copy h3 "#"
